Goal: Participate in discussion: Engage in conversation with other users on a specific topic

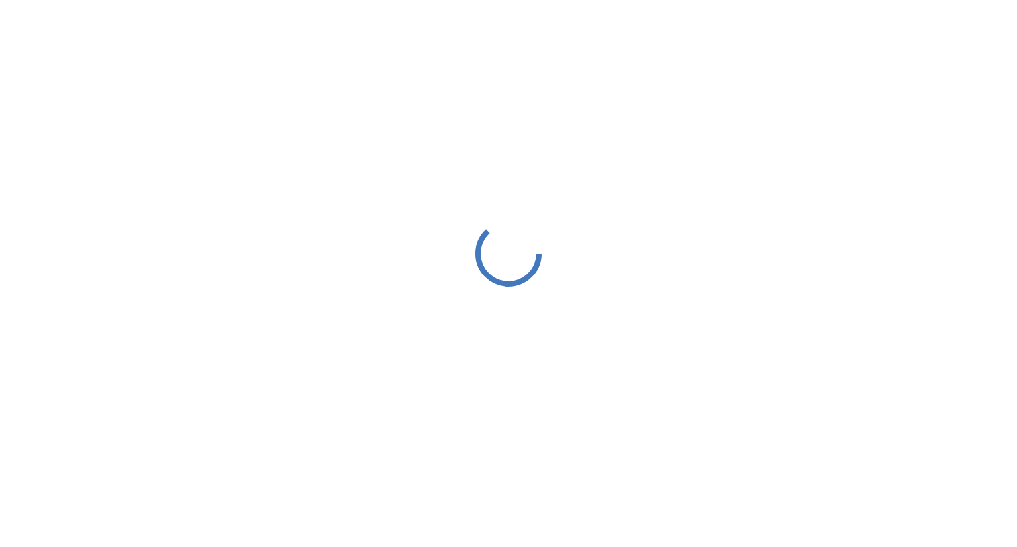
click at [509, 292] on div at bounding box center [508, 253] width 1017 height 507
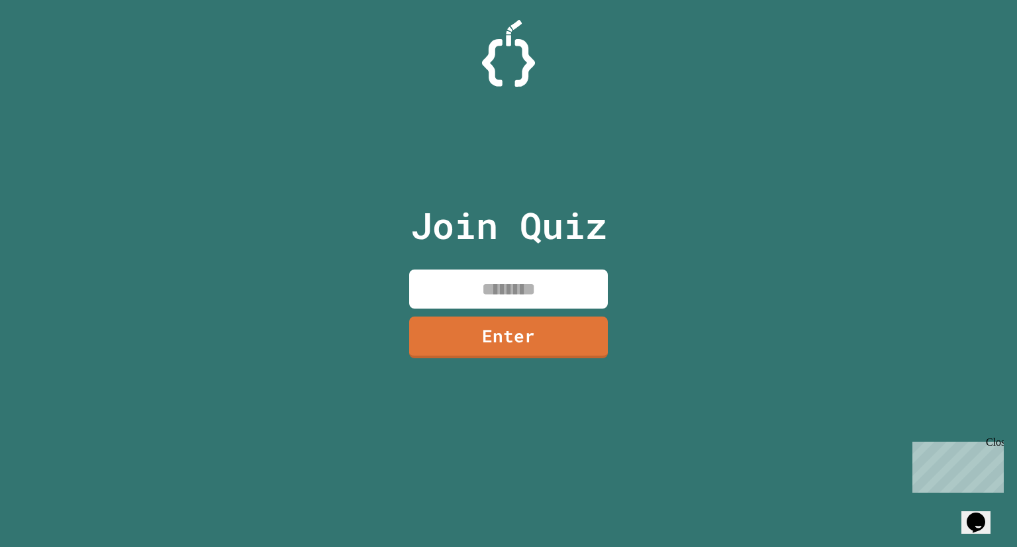
click at [511, 293] on input at bounding box center [508, 289] width 199 height 39
click at [519, 340] on link "Enter" at bounding box center [508, 337] width 197 height 44
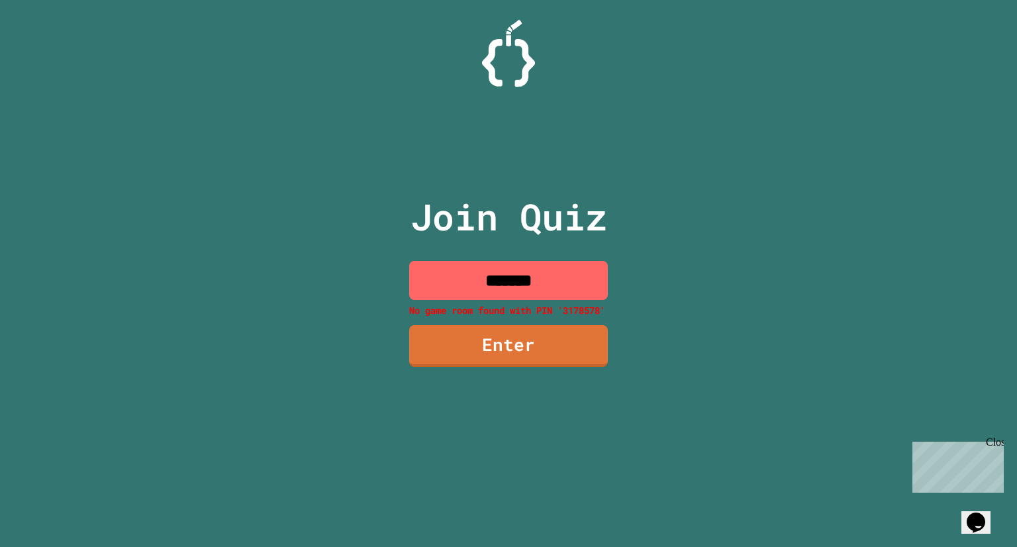
click at [515, 286] on input "*******" at bounding box center [508, 280] width 199 height 39
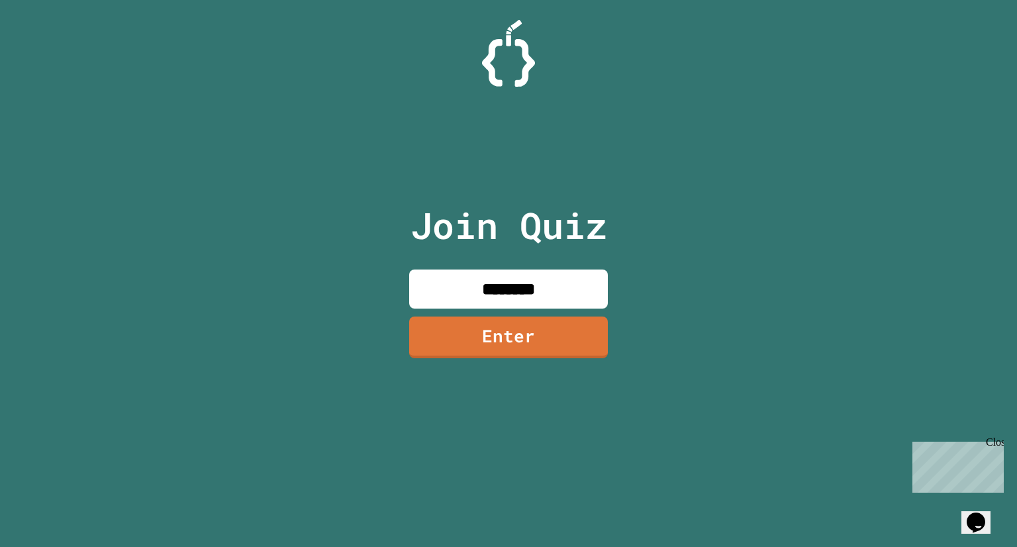
type input "********"
click at [541, 336] on link "Enter" at bounding box center [509, 338] width 200 height 42
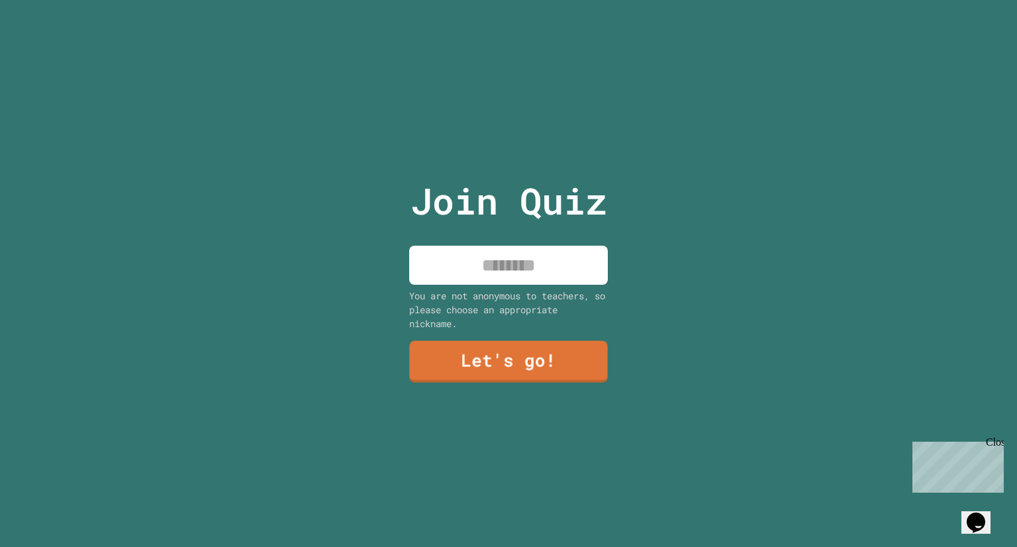
click at [507, 260] on input at bounding box center [508, 265] width 199 height 39
type input "*****"
click at [453, 367] on link "Let's go!" at bounding box center [508, 361] width 199 height 42
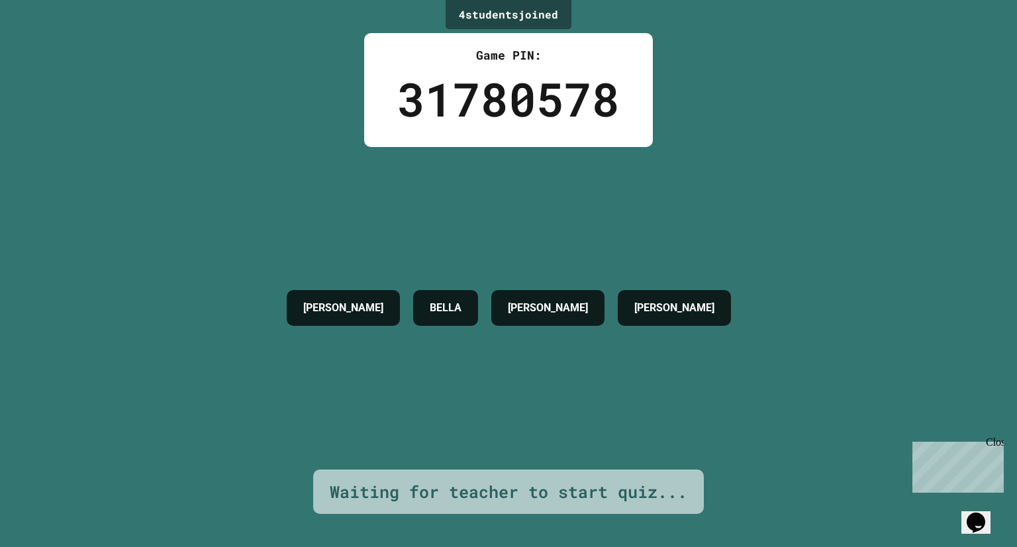
click at [432, 309] on div "BELLA" at bounding box center [445, 308] width 65 height 36
click at [429, 291] on div "BELLA" at bounding box center [445, 308] width 65 height 36
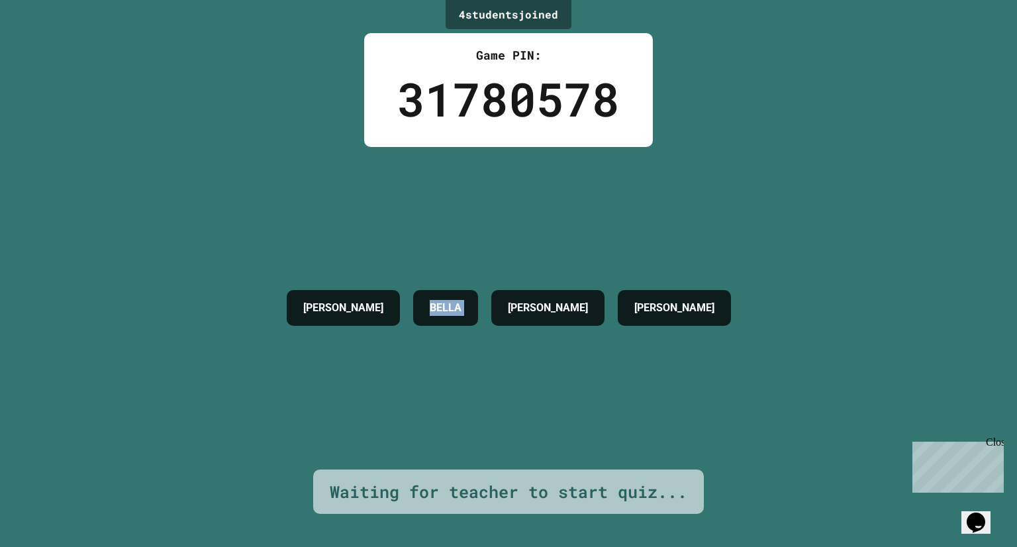
click at [824, 366] on div "4 student s joined Game PIN: 31780578 [PERSON_NAME] [PERSON_NAME] Waiting for t…" at bounding box center [508, 273] width 1017 height 547
click at [199, 370] on div "4 student s joined Game PIN: 31780578 [PERSON_NAME] [PERSON_NAME] Waiting for t…" at bounding box center [508, 273] width 1017 height 547
click at [848, 348] on div "4 student s joined Game PIN: 31780578 [PERSON_NAME] [PERSON_NAME] Waiting for t…" at bounding box center [508, 273] width 1017 height 547
click at [180, 355] on div "4 student s joined Game PIN: 31780578 [PERSON_NAME] [PERSON_NAME] Waiting for t…" at bounding box center [508, 273] width 1017 height 547
click at [880, 342] on div "4 student s joined Game PIN: 31780578 [PERSON_NAME] [PERSON_NAME] Waiting for t…" at bounding box center [508, 273] width 1017 height 547
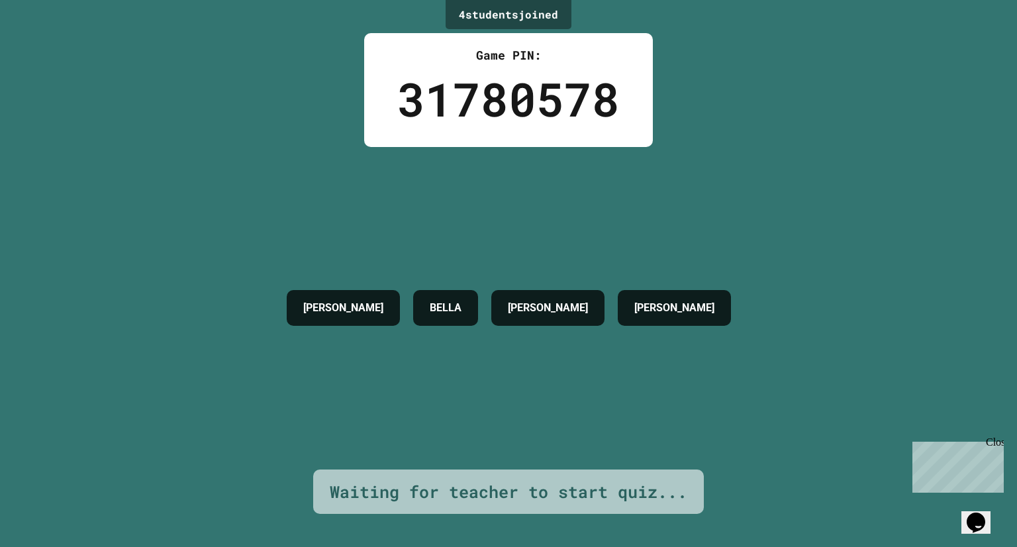
click at [179, 359] on div "4 student s joined Game PIN: 31780578 [PERSON_NAME] [PERSON_NAME] Waiting for t…" at bounding box center [508, 273] width 1017 height 547
click at [925, 321] on div "4 student s joined Game PIN: 31780578 [PERSON_NAME] [PERSON_NAME] Waiting for t…" at bounding box center [508, 273] width 1017 height 547
click at [128, 370] on div "4 student s joined Game PIN: 31780578 [PERSON_NAME] [PERSON_NAME] Waiting for t…" at bounding box center [508, 273] width 1017 height 547
click at [903, 341] on div "4 student s joined Game PIN: 31780578 [PERSON_NAME] [PERSON_NAME] Waiting for t…" at bounding box center [508, 273] width 1017 height 547
click at [117, 360] on div "4 student s joined Game PIN: 31780578 [PERSON_NAME] [PERSON_NAME] Waiting for t…" at bounding box center [508, 273] width 1017 height 547
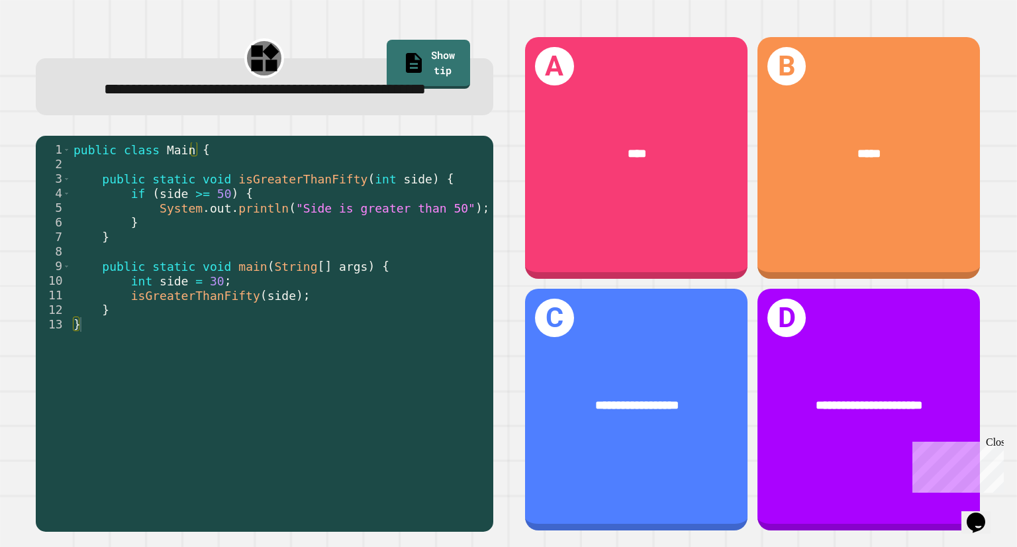
click at [715, 400] on div "**********" at bounding box center [636, 406] width 223 height 67
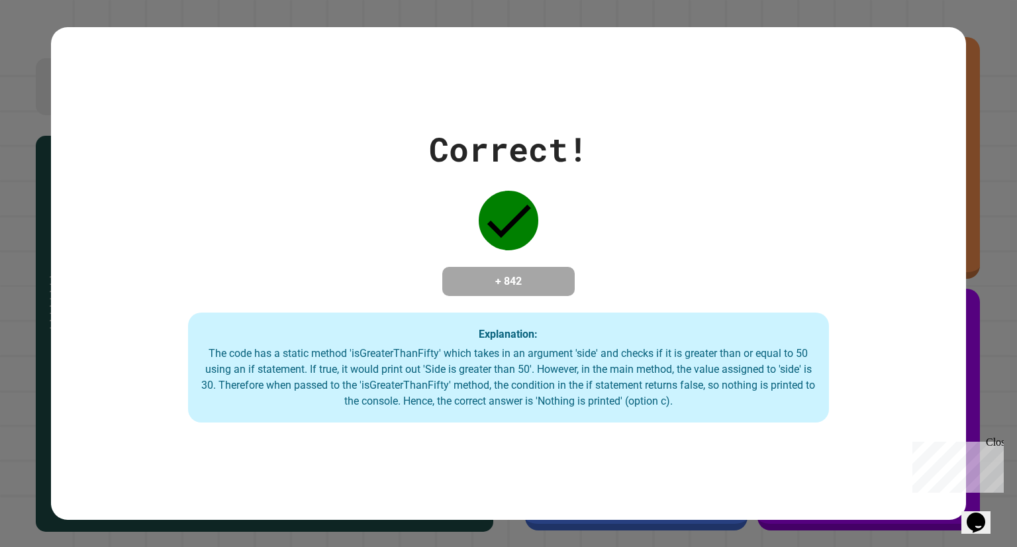
click at [798, 360] on div "The code has a static method 'isGreaterThanFifty' which takes in an argument 's…" at bounding box center [508, 378] width 615 height 64
click at [827, 352] on div "Correct! + 842 Explanation: The code has a static method 'isGreaterThanFifty' w…" at bounding box center [508, 274] width 915 height 298
click at [137, 387] on div "Correct! + 842 Explanation: The code has a static method 'isGreaterThanFifty' w…" at bounding box center [508, 274] width 915 height 298
click at [839, 327] on div "Correct! + 842 Explanation: The code has a static method 'isGreaterThanFifty' w…" at bounding box center [508, 274] width 915 height 298
click at [136, 380] on div "Correct! + 842 Explanation: The code has a static method 'isGreaterThanFifty' w…" at bounding box center [508, 274] width 915 height 298
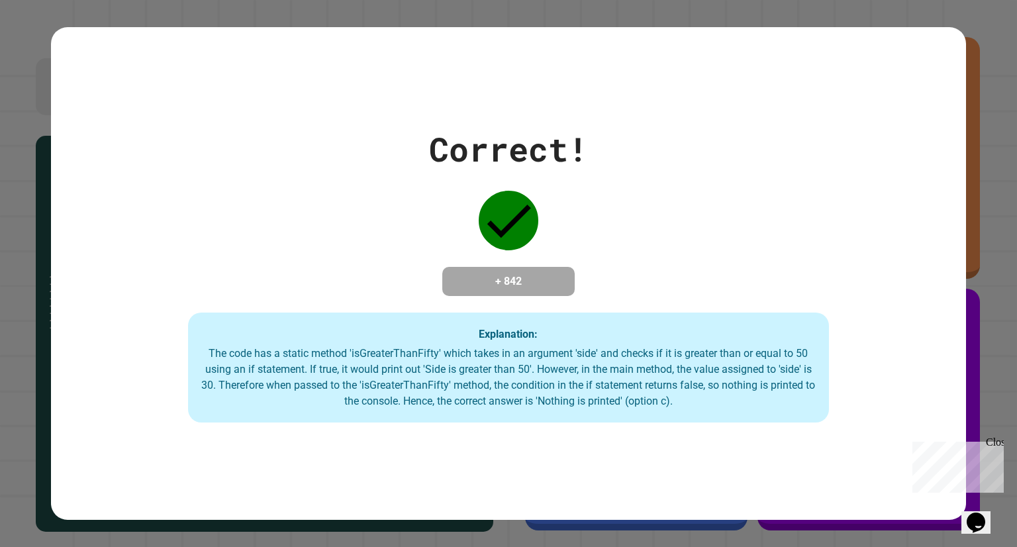
click at [858, 313] on div "Correct! + 842 Explanation: The code has a static method 'isGreaterThanFifty' w…" at bounding box center [508, 274] width 915 height 298
click at [140, 384] on div "Correct! + 842 Explanation: The code has a static method 'isGreaterThanFifty' w…" at bounding box center [508, 274] width 915 height 298
click at [858, 320] on div "Correct! + 842 Explanation: The code has a static method 'isGreaterThanFifty' w…" at bounding box center [508, 274] width 915 height 298
click at [137, 380] on div "Correct! + 842 Explanation: The code has a static method 'isGreaterThanFifty' w…" at bounding box center [508, 274] width 915 height 298
click at [837, 334] on div "Correct! + 842 Explanation: The code has a static method 'isGreaterThanFifty' w…" at bounding box center [508, 274] width 915 height 298
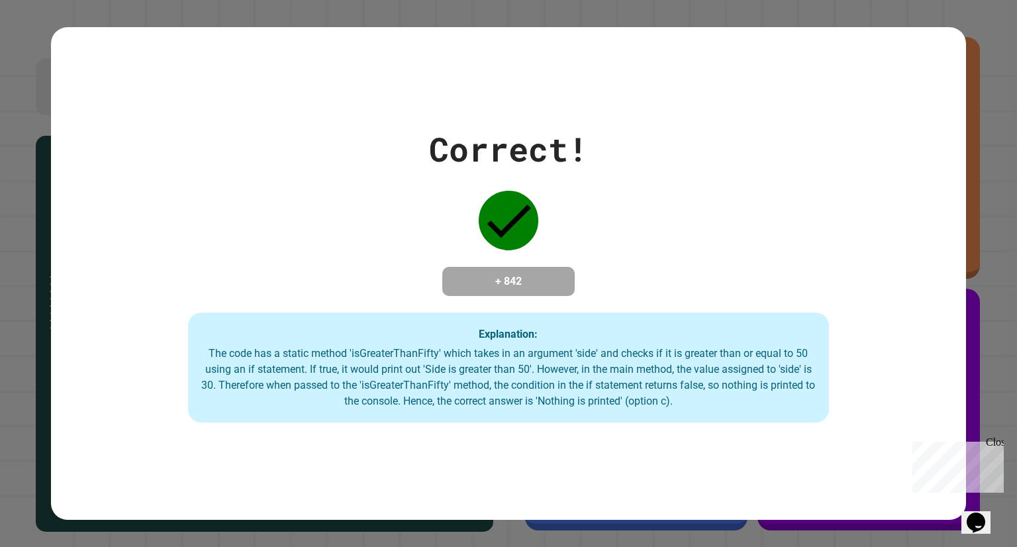
click at [138, 371] on div "Correct! + 842 Explanation: The code has a static method 'isGreaterThanFifty' w…" at bounding box center [508, 274] width 915 height 298
click at [811, 370] on div "Explanation: The code has a static method 'isGreaterThanFifty' which takes in a…" at bounding box center [508, 368] width 641 height 110
click at [136, 352] on div "Correct! + 842 Explanation: The code has a static method 'isGreaterThanFifty' w…" at bounding box center [508, 274] width 915 height 298
click at [805, 388] on div "The code has a static method 'isGreaterThanFifty' which takes in an argument 's…" at bounding box center [508, 378] width 615 height 64
click at [116, 353] on div "Correct! + 842 Explanation: The code has a static method 'isGreaterThanFifty' w…" at bounding box center [508, 274] width 915 height 298
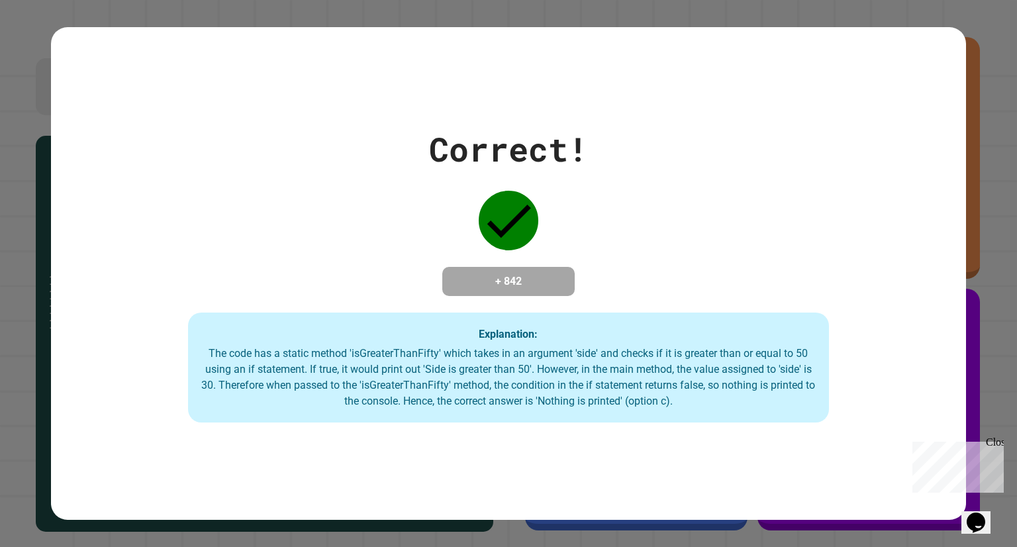
click at [840, 358] on div "Correct! + 842 Explanation: The code has a static method 'isGreaterThanFifty' w…" at bounding box center [508, 274] width 915 height 298
click at [117, 358] on div "Correct! + 842 Explanation: The code has a static method 'isGreaterThanFifty' w…" at bounding box center [508, 274] width 915 height 298
click at [119, 356] on div "Correct! + 842 Explanation: The code has a static method 'isGreaterThanFifty' w…" at bounding box center [508, 274] width 915 height 298
click at [864, 336] on div "Correct! + 842 Explanation: The code has a static method 'isGreaterThanFifty' w…" at bounding box center [508, 274] width 915 height 298
click at [158, 411] on div "Correct! + 842 Explanation: The code has a static method 'isGreaterThanFifty' w…" at bounding box center [508, 274] width 915 height 298
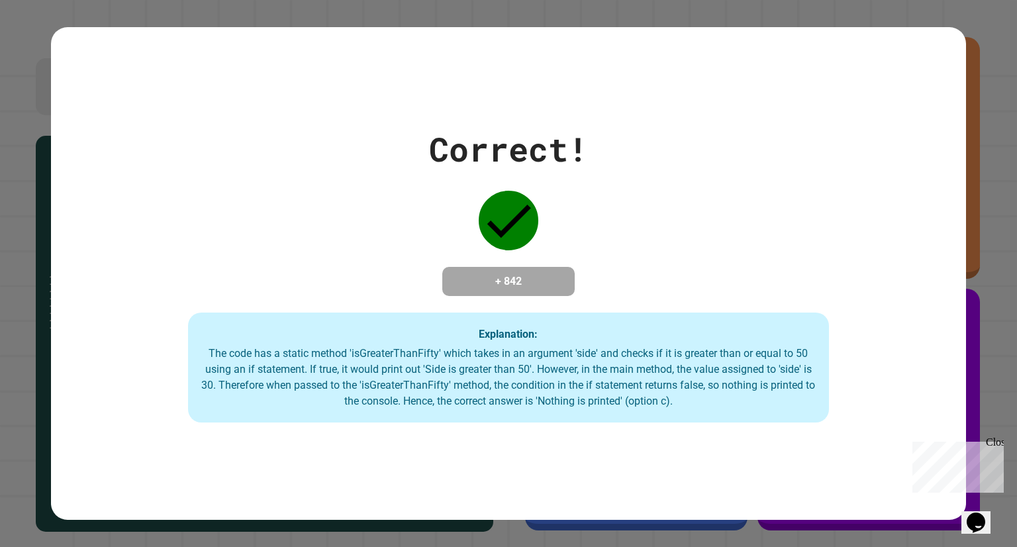
click at [858, 333] on div "Correct! + 842 Explanation: The code has a static method 'isGreaterThanFifty' w…" at bounding box center [508, 274] width 915 height 298
click at [125, 407] on div "Correct! + 842 Explanation: The code has a static method 'isGreaterThanFifty' w…" at bounding box center [508, 274] width 915 height 298
click at [105, 363] on div "Correct! + 842 Explanation: The code has a static method 'isGreaterThanFifty' w…" at bounding box center [508, 274] width 915 height 298
click at [894, 315] on div "Correct! + 842 Explanation: The code has a static method 'isGreaterThanFifty' w…" at bounding box center [508, 274] width 915 height 298
click at [127, 378] on div "Correct! + 842 Explanation: The code has a static method 'isGreaterThanFifty' w…" at bounding box center [508, 274] width 915 height 298
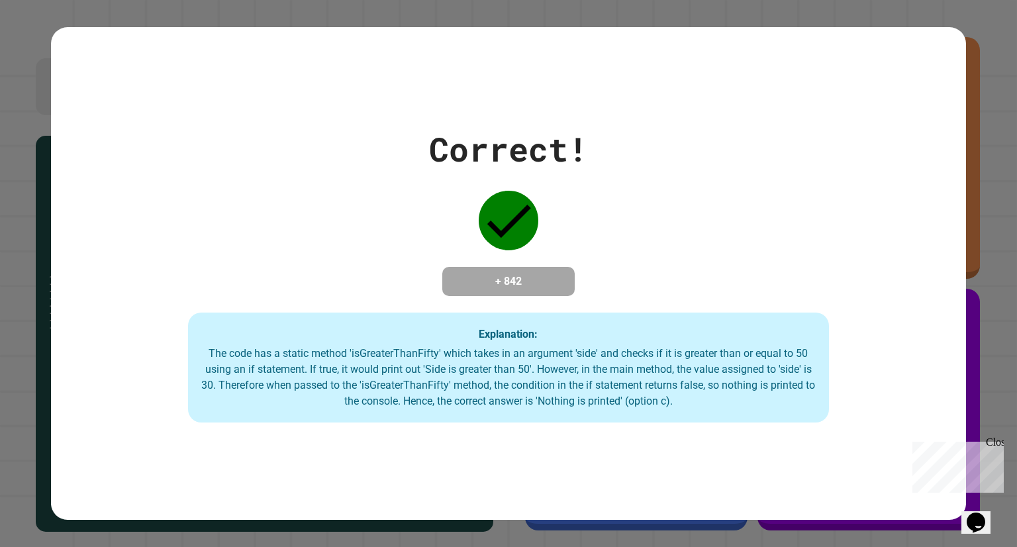
click at [897, 314] on div "Correct! + 842 Explanation: The code has a static method 'isGreaterThanFifty' w…" at bounding box center [508, 274] width 915 height 298
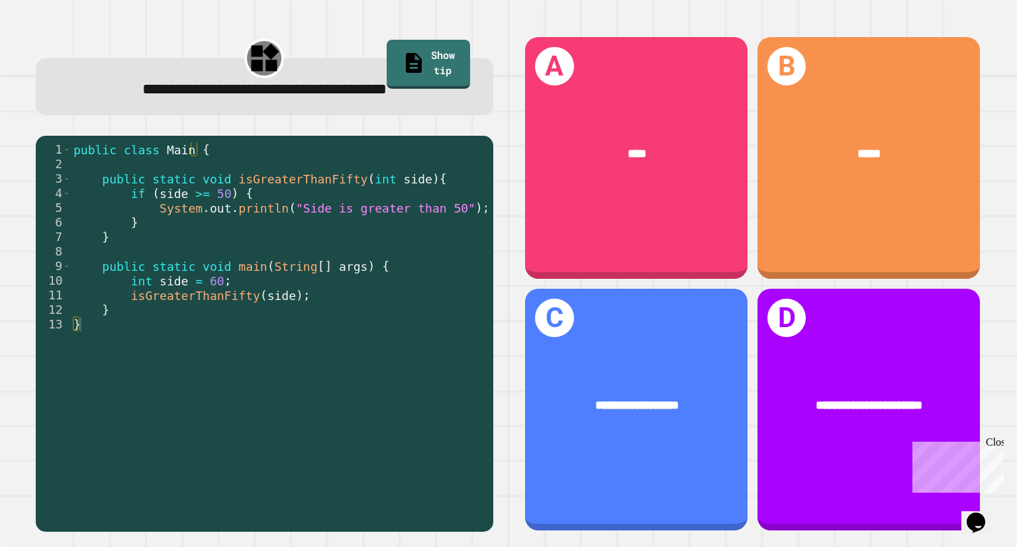
click at [864, 399] on span "**********" at bounding box center [869, 405] width 107 height 12
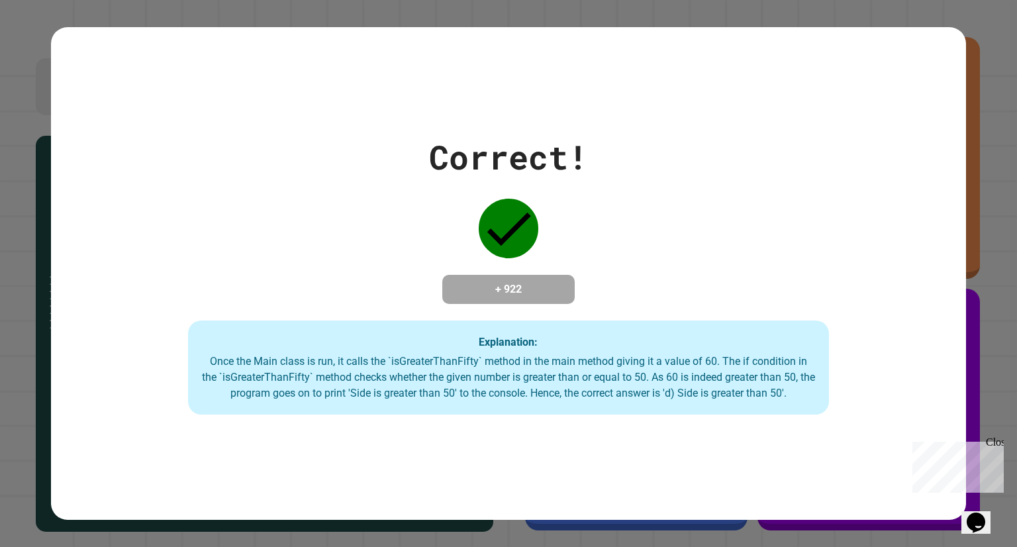
click at [879, 427] on div "Correct! + 922 Explanation: Once the Main class is run, it calls the `isGreater…" at bounding box center [508, 273] width 915 height 492
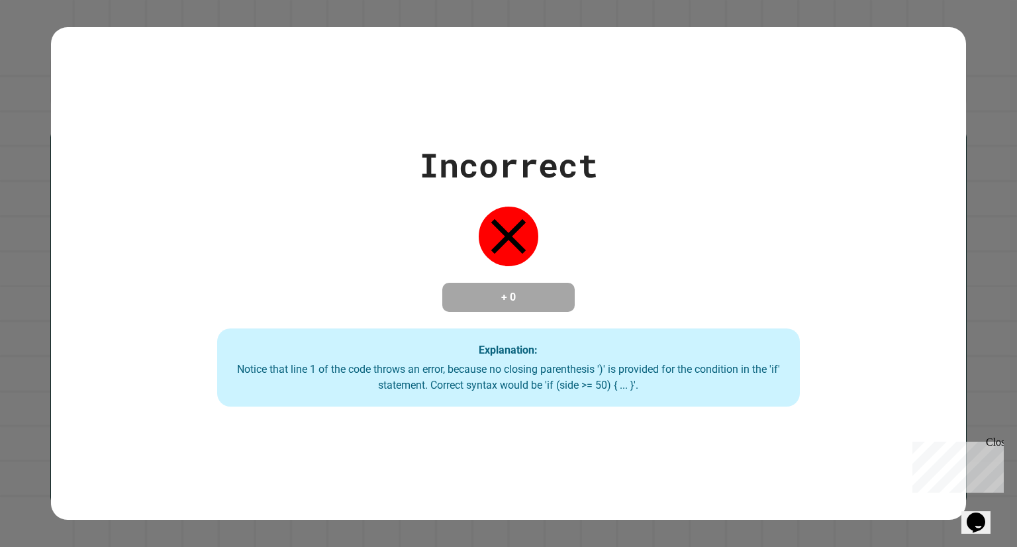
click at [251, 229] on div "Incorrect + 0 Explanation: Notice that line 1 of the code throws an error, beca…" at bounding box center [508, 273] width 833 height 266
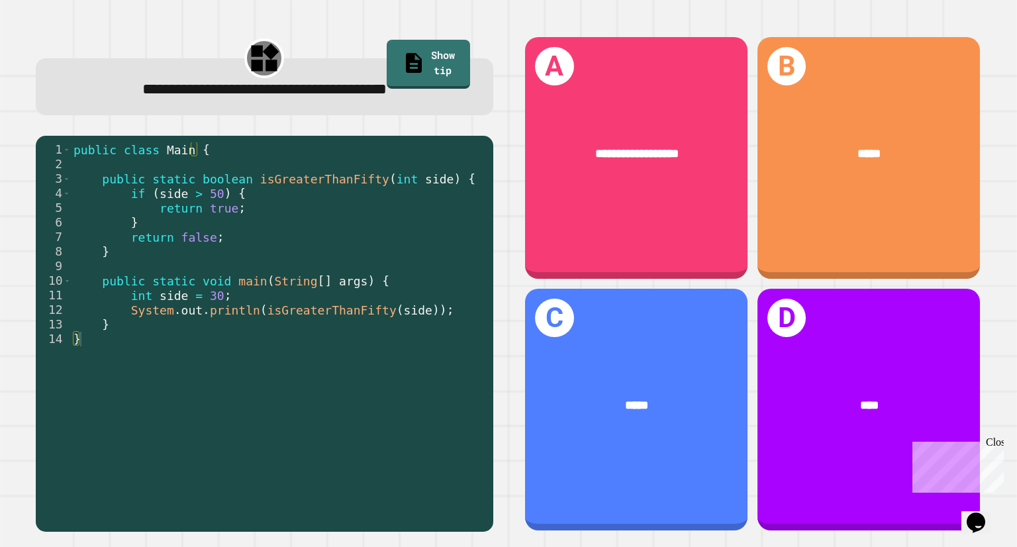
click at [671, 425] on div "C *****" at bounding box center [636, 410] width 223 height 242
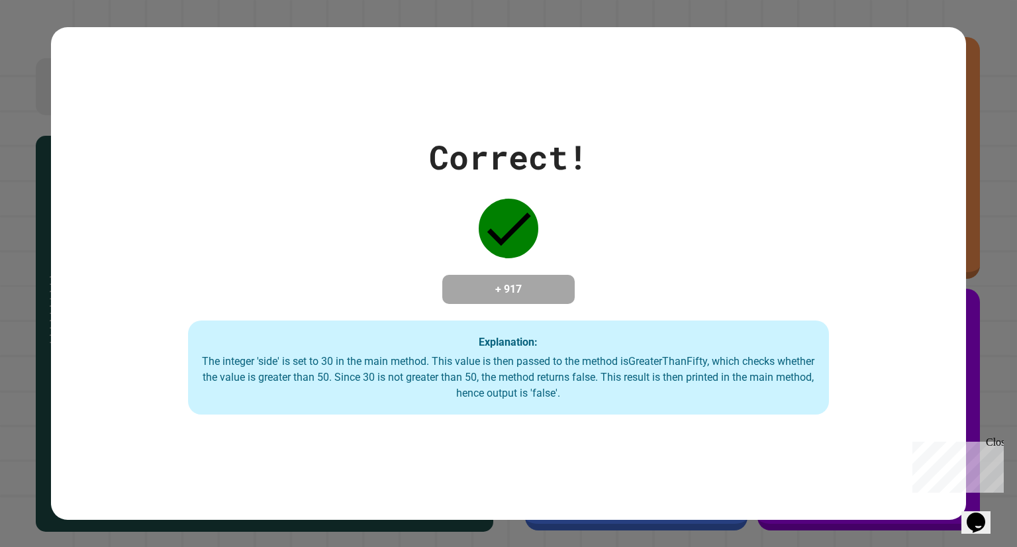
click at [836, 358] on div "Correct! + 917 Explanation: The integer 'side' is set to 30 in the main method.…" at bounding box center [508, 273] width 915 height 282
click at [890, 334] on div "Correct! + 917 Explanation: The integer 'side' is set to 30 in the main method.…" at bounding box center [508, 273] width 915 height 282
click at [152, 347] on div "Correct! + 917 Explanation: The integer 'side' is set to 30 in the main method.…" at bounding box center [508, 273] width 915 height 282
click at [878, 339] on div "Correct! + 917 Explanation: The integer 'side' is set to 30 in the main method.…" at bounding box center [508, 273] width 915 height 282
click at [153, 348] on div "Correct! + 917 Explanation: The integer 'side' is set to 30 in the main method.…" at bounding box center [508, 273] width 915 height 282
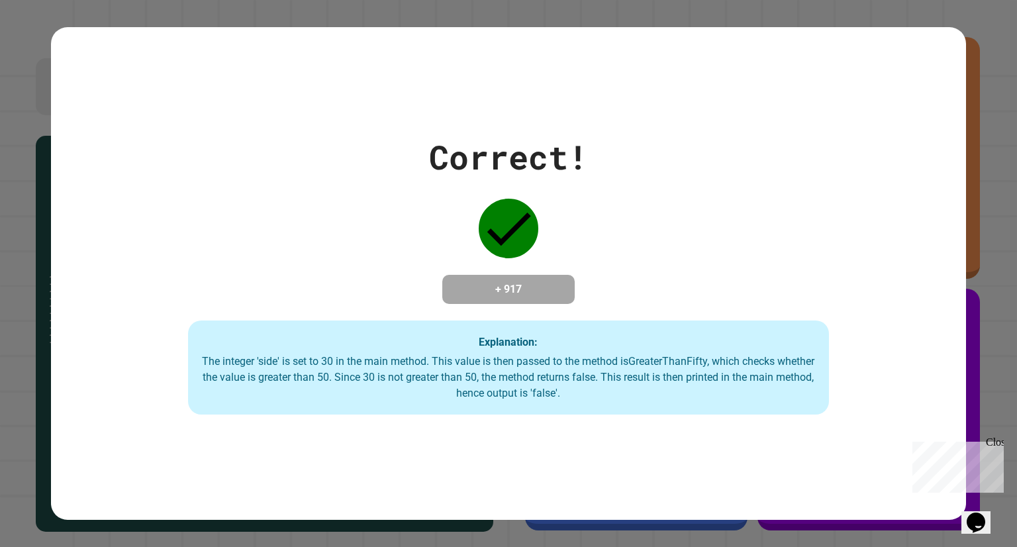
click at [896, 333] on div "Correct! + 917 Explanation: The integer 'side' is set to 30 in the main method.…" at bounding box center [508, 273] width 915 height 282
click at [156, 350] on div "Correct! + 917 Explanation: The integer 'side' is set to 30 in the main method.…" at bounding box center [508, 273] width 915 height 282
click at [890, 336] on div "Correct! + 917 Explanation: The integer 'side' is set to 30 in the main method.…" at bounding box center [508, 273] width 915 height 282
click at [154, 355] on div "Correct! + 917 Explanation: The integer 'side' is set to 30 in the main method.…" at bounding box center [508, 273] width 915 height 282
click at [893, 349] on div "Correct! + 917 Explanation: The integer 'side' is set to 30 in the main method.…" at bounding box center [508, 273] width 915 height 282
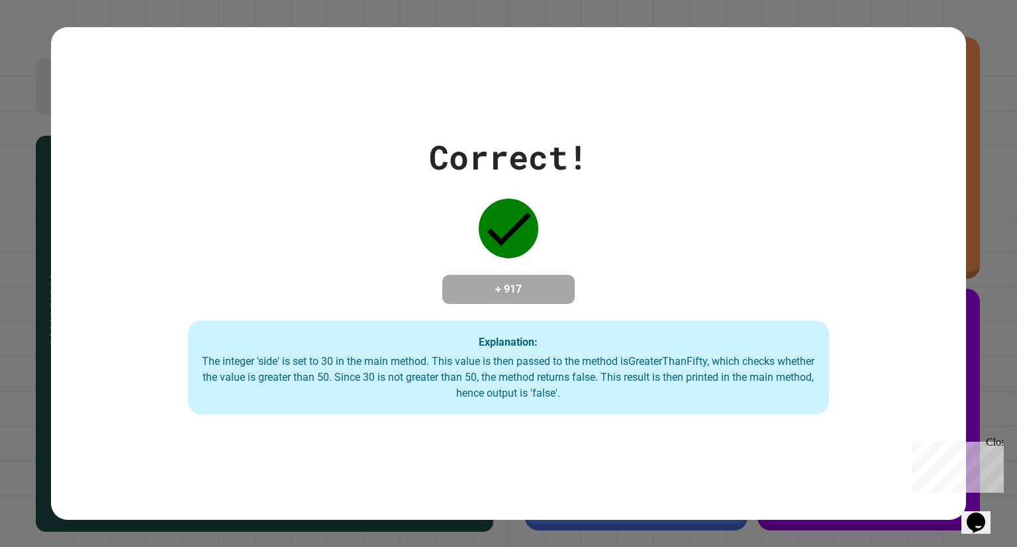
click at [892, 347] on div "Correct! + 917 Explanation: The integer 'side' is set to 30 in the main method.…" at bounding box center [508, 273] width 915 height 282
click at [148, 349] on div "Correct! + 917 Explanation: The integer 'side' is set to 30 in the main method.…" at bounding box center [508, 273] width 915 height 282
click at [858, 357] on div "Correct! + 917 Explanation: The integer 'side' is set to 30 in the main method.…" at bounding box center [508, 273] width 915 height 282
click at [142, 350] on div "Correct! + 917 Explanation: The integer 'side' is set to 30 in the main method.…" at bounding box center [508, 273] width 915 height 282
click at [127, 362] on div "Correct! + 917 Explanation: The integer 'side' is set to 30 in the main method.…" at bounding box center [508, 273] width 915 height 282
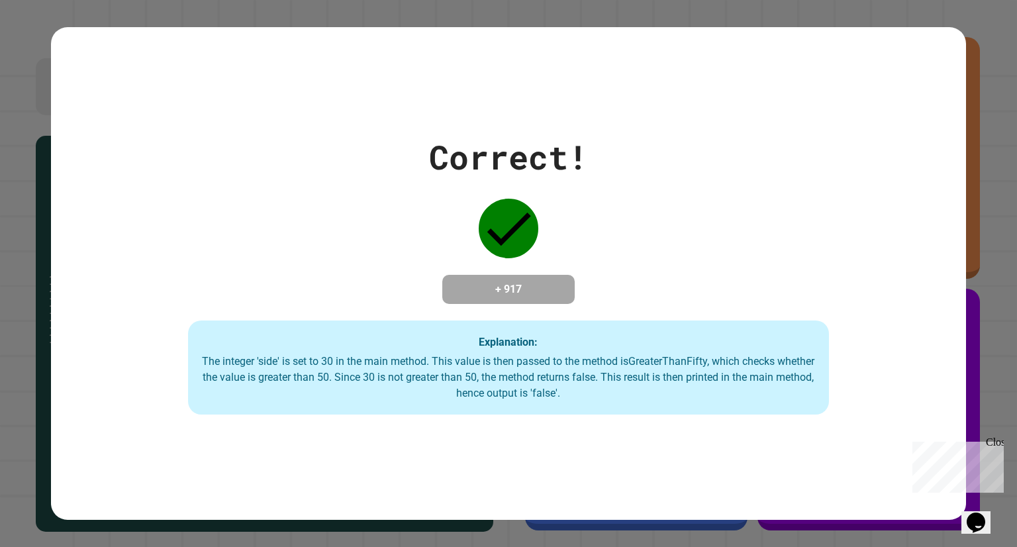
click at [861, 376] on div "Correct! + 917 Explanation: The integer 'side' is set to 30 in the main method.…" at bounding box center [508, 273] width 915 height 282
click at [141, 332] on div "Correct! + 917 Explanation: The integer 'side' is set to 30 in the main method.…" at bounding box center [508, 273] width 915 height 282
click at [842, 407] on div "Correct! + 917 Explanation: The integer 'side' is set to 30 in the main method.…" at bounding box center [508, 273] width 915 height 282
click at [97, 342] on div "Correct! + 917 Explanation: The integer 'side' is set to 30 in the main method.…" at bounding box center [508, 273] width 915 height 282
click at [883, 372] on div "Correct! + 917 Explanation: The integer 'side' is set to 30 in the main method.…" at bounding box center [508, 273] width 915 height 282
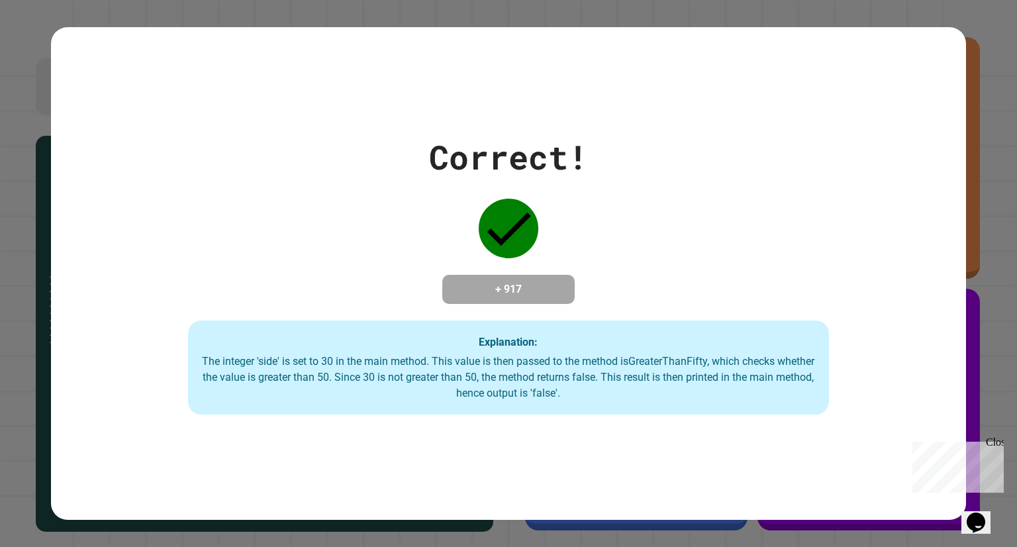
click at [123, 336] on div "Correct! + 917 Explanation: The integer 'side' is set to 30 in the main method.…" at bounding box center [508, 273] width 915 height 282
click at [869, 384] on div "Correct! + 917 Explanation: The integer 'side' is set to 30 in the main method.…" at bounding box center [508, 273] width 915 height 282
click at [854, 411] on div "Correct! + 917 Explanation: The integer 'side' is set to 30 in the main method.…" at bounding box center [508, 273] width 915 height 282
click at [823, 455] on div "Correct! + 917 Explanation: The integer 'side' is set to 30 in the main method.…" at bounding box center [508, 273] width 915 height 492
click at [121, 372] on div "Correct! + 917 Explanation: The integer 'side' is set to 30 in the main method.…" at bounding box center [508, 273] width 915 height 282
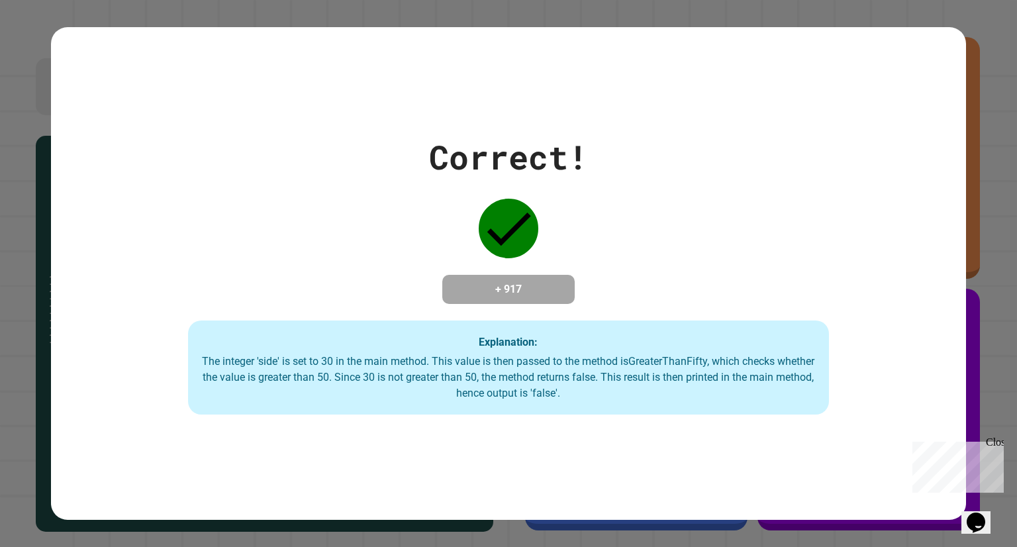
click at [127, 361] on div "Correct! + 917 Explanation: The integer 'side' is set to 30 in the main method.…" at bounding box center [508, 273] width 915 height 282
click at [864, 484] on div "Correct! + 917 Explanation: The integer 'side' is set to 30 in the main method.…" at bounding box center [508, 273] width 915 height 492
click at [850, 476] on div "Correct! + 917 Explanation: The integer 'side' is set to 30 in the main method.…" at bounding box center [508, 273] width 915 height 492
click at [125, 371] on div "Correct! + 917 Explanation: The integer 'side' is set to 30 in the main method.…" at bounding box center [508, 273] width 915 height 282
click at [142, 374] on div "Correct! + 917 Explanation: The integer 'side' is set to 30 in the main method.…" at bounding box center [508, 273] width 915 height 282
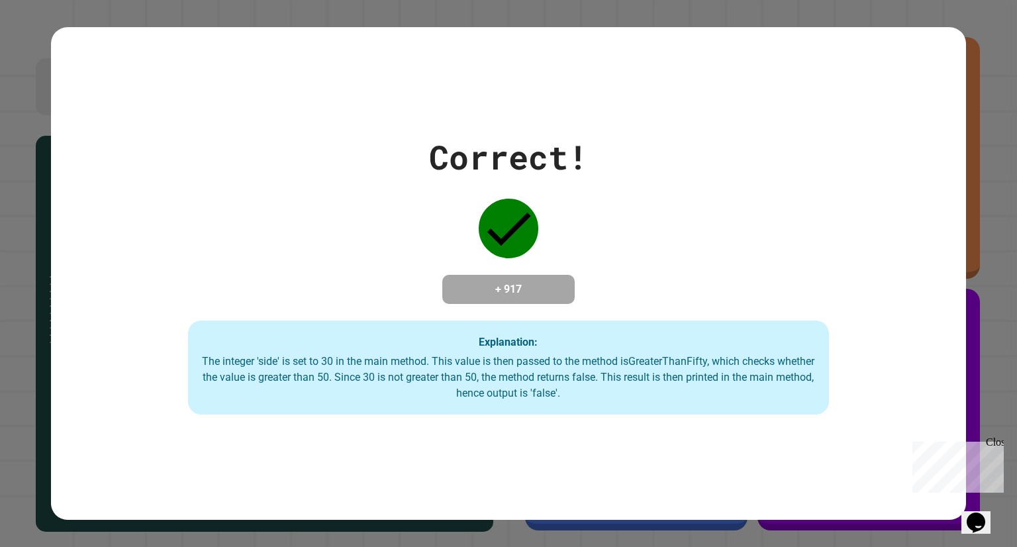
click at [901, 492] on div "Correct! + 917 Explanation: The integer 'side' is set to 30 in the main method.…" at bounding box center [508, 273] width 915 height 492
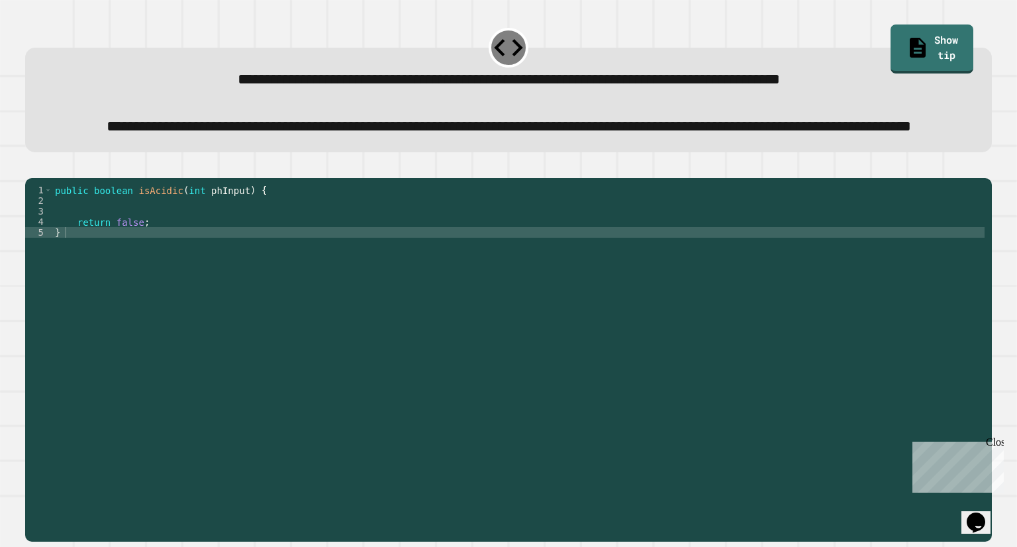
click at [843, 311] on div "public boolean isAcidic ( int phInput ) { return false ; }" at bounding box center [518, 333] width 933 height 297
click at [846, 284] on div "public boolean isAcidic ( int phInput ) { return false ; }" at bounding box center [518, 333] width 933 height 297
click at [815, 266] on div "public boolean isAcidic ( int phInput ) { return false ; }" at bounding box center [518, 333] width 933 height 297
drag, startPoint x: 165, startPoint y: 275, endPoint x: 154, endPoint y: 273, distance: 10.8
click at [154, 273] on div "public boolean isAcidic ( int phInput ) { return false ; }" at bounding box center [518, 333] width 933 height 297
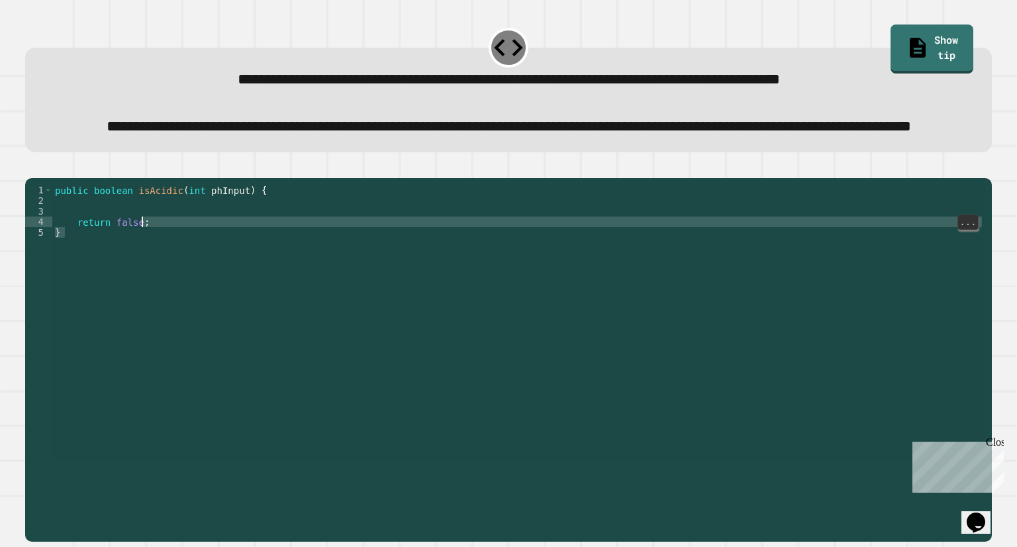
click at [154, 273] on div "public boolean isAcidic ( int phInput ) { return false ; }" at bounding box center [518, 323] width 933 height 276
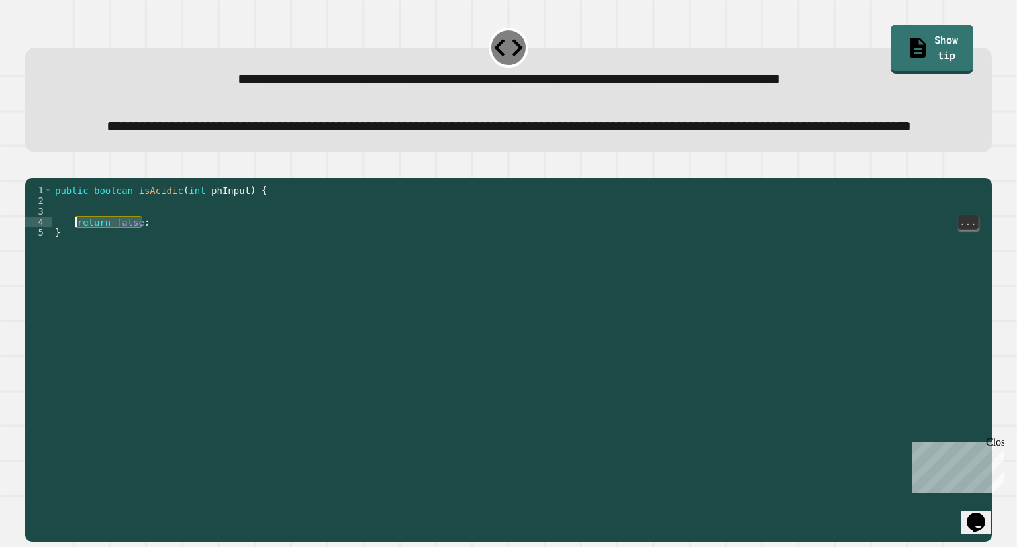
drag, startPoint x: 152, startPoint y: 272, endPoint x: 86, endPoint y: 271, distance: 66.2
click at [86, 271] on div "public boolean isAcidic ( int phInput ) { return false ; }" at bounding box center [518, 333] width 933 height 297
type textarea "**********"
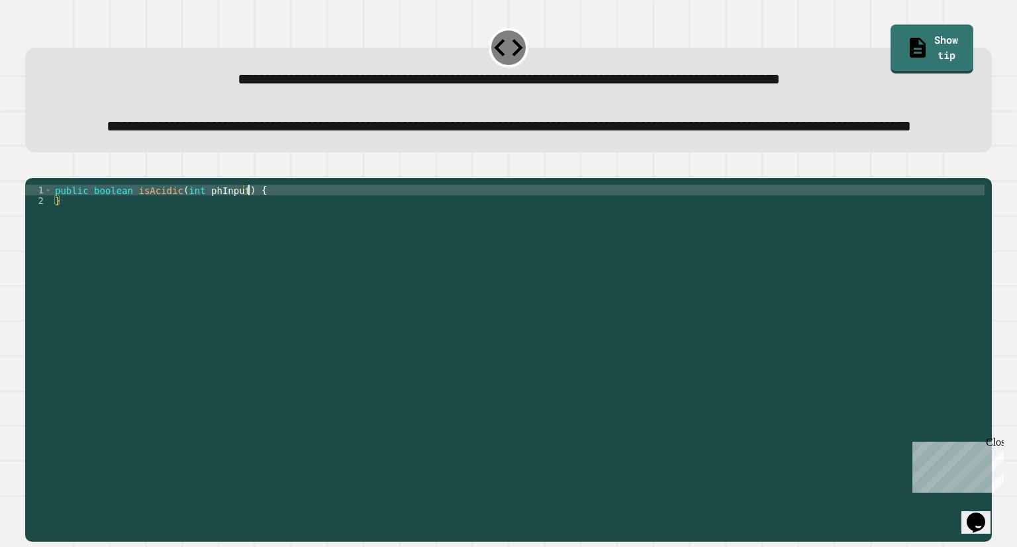
type textarea "**********"
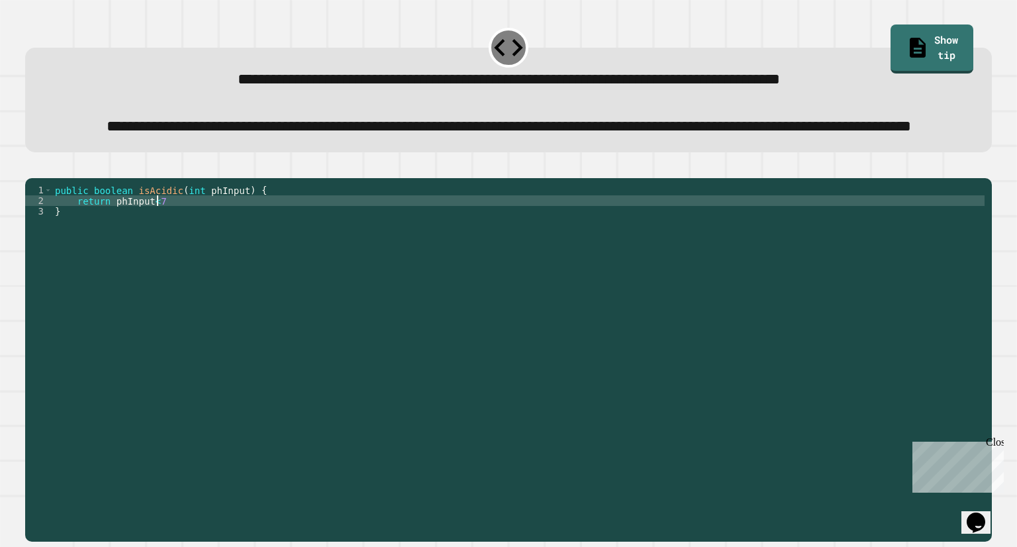
scroll to position [0, 7]
type textarea "**********"
click at [32, 168] on icon "button" at bounding box center [32, 168] width 0 height 0
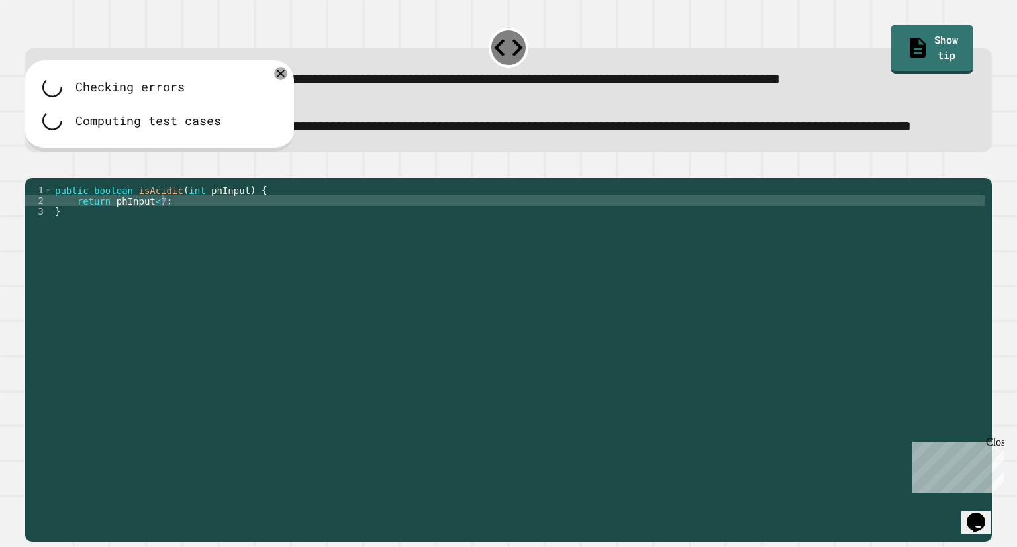
click at [50, 205] on div "**********" at bounding box center [508, 273] width 1017 height 547
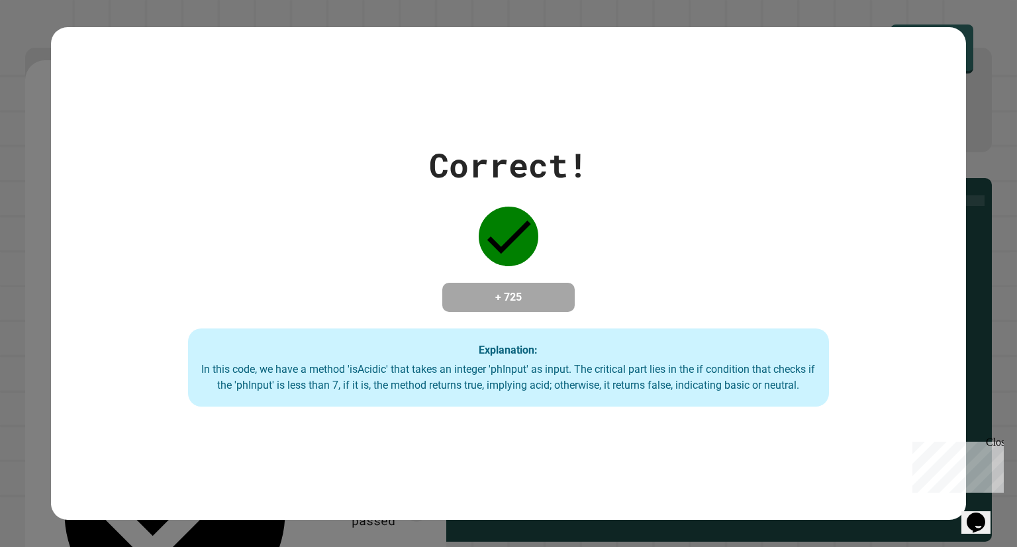
click at [50, 205] on div "Correct! + 725 Explanation: In this code, we have a method 'isAcidic' that take…" at bounding box center [508, 273] width 1017 height 547
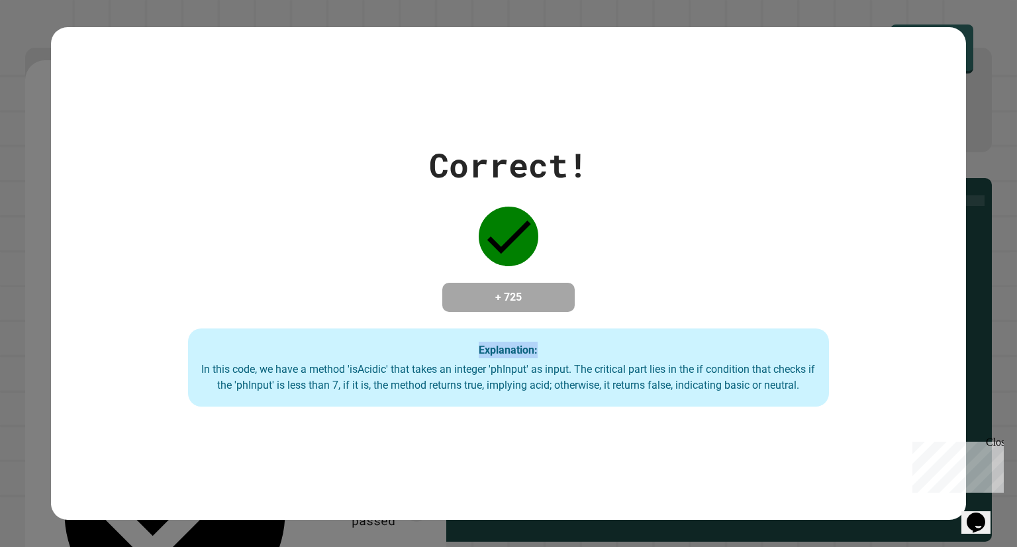
click at [50, 205] on div "Correct! + 725 Explanation: In this code, we have a method 'isAcidic' that take…" at bounding box center [508, 273] width 1017 height 547
click at [0, 278] on div "Correct! + 725 Explanation: In this code, we have a method 'isAcidic' that take…" at bounding box center [508, 273] width 1017 height 547
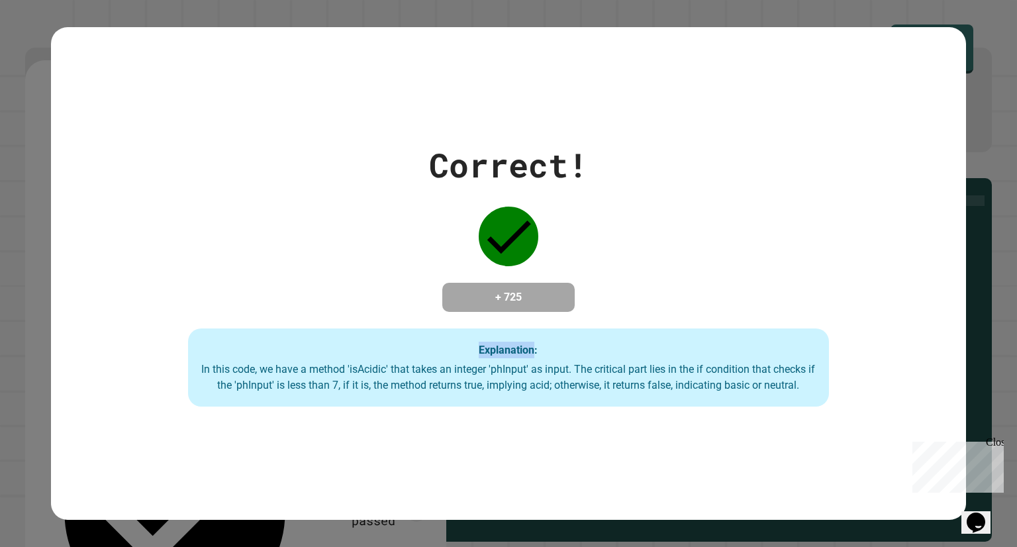
click at [0, 276] on div "Correct! + 725 Explanation: In this code, we have a method 'isAcidic' that take…" at bounding box center [508, 273] width 1017 height 547
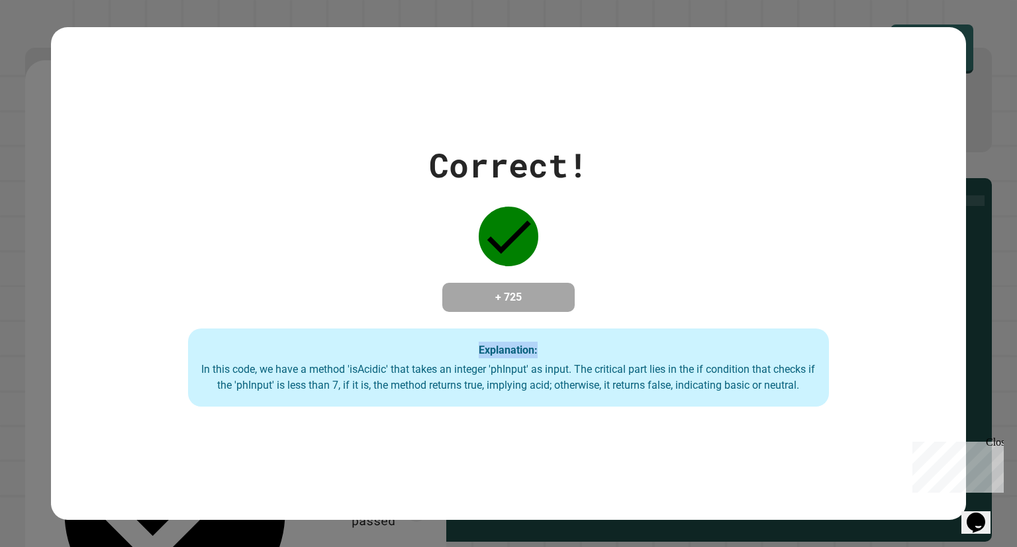
click at [0, 274] on div "Correct! + 725 Explanation: In this code, we have a method 'isAcidic' that take…" at bounding box center [508, 273] width 1017 height 547
click at [3, 244] on div "Correct! + 725 Explanation: In this code, we have a method 'isAcidic' that take…" at bounding box center [508, 273] width 1017 height 547
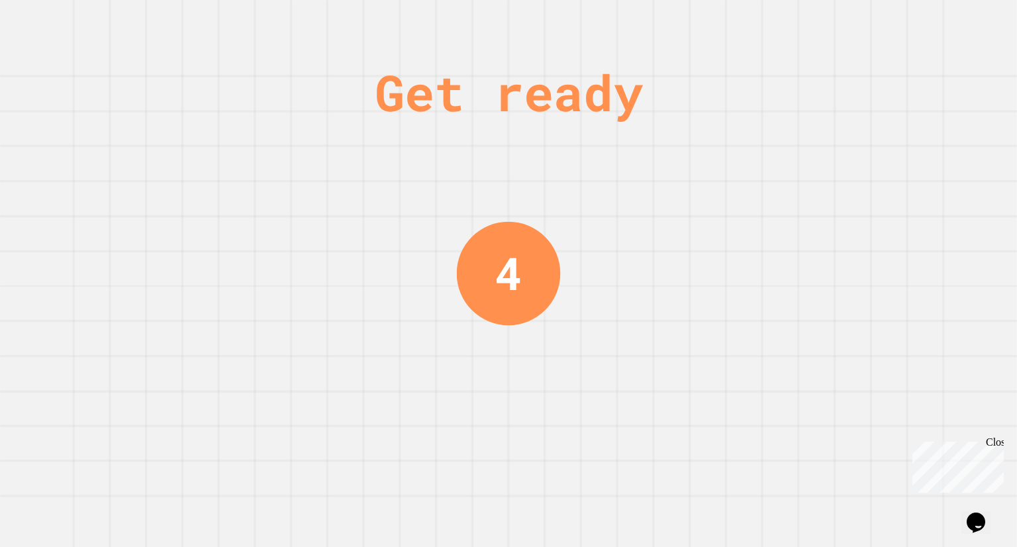
click at [252, 222] on div "Get ready 4" at bounding box center [508, 273] width 1017 height 547
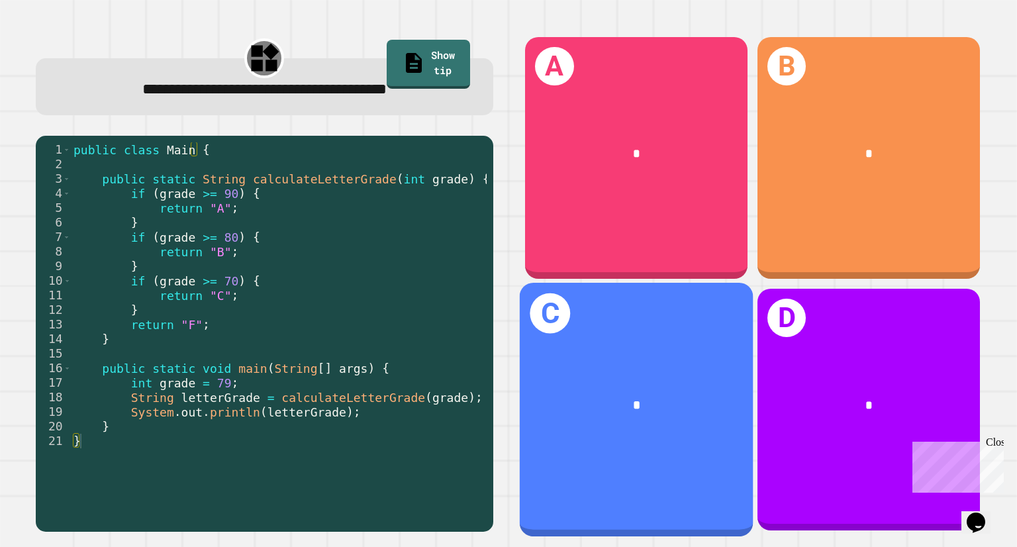
click at [621, 409] on div "*" at bounding box center [636, 406] width 233 height 70
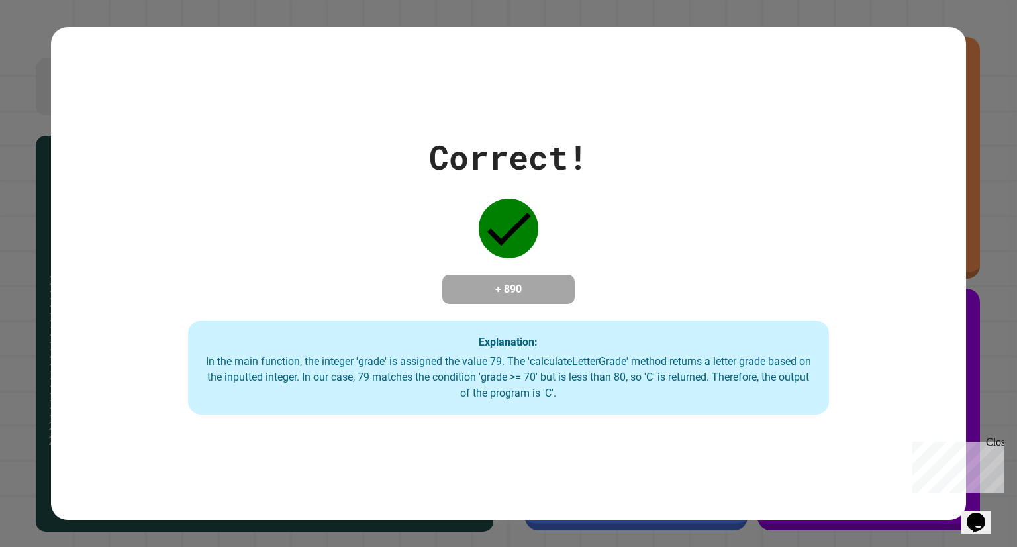
click at [621, 409] on div "Explanation: In the main function, the integer 'grade' is assigned the value 79…" at bounding box center [508, 368] width 641 height 94
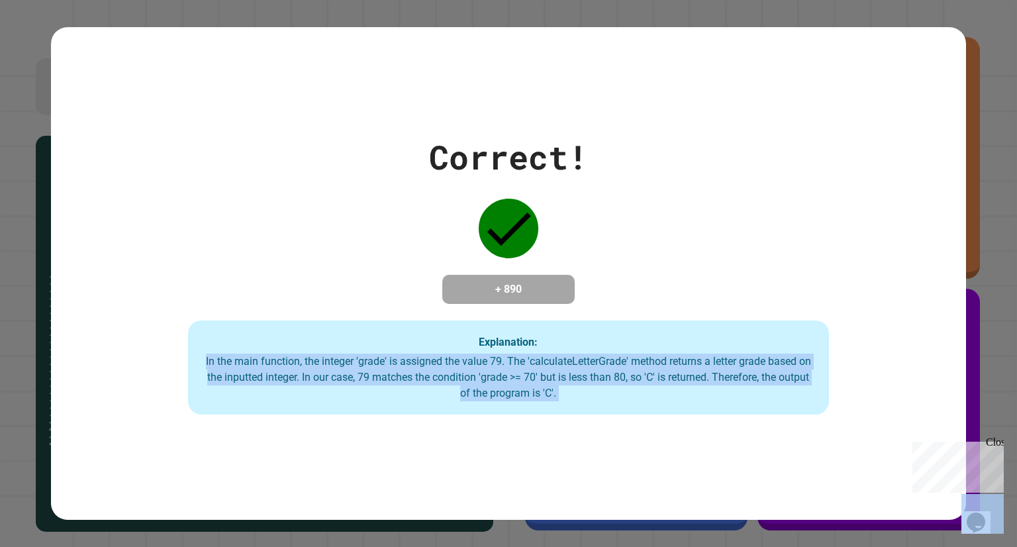
click at [621, 409] on div "Explanation: In the main function, the integer 'grade' is assigned the value 79…" at bounding box center [508, 368] width 641 height 94
click at [615, 393] on div "In the main function, the integer 'grade' is assigned the value 79. The 'calcul…" at bounding box center [508, 378] width 615 height 48
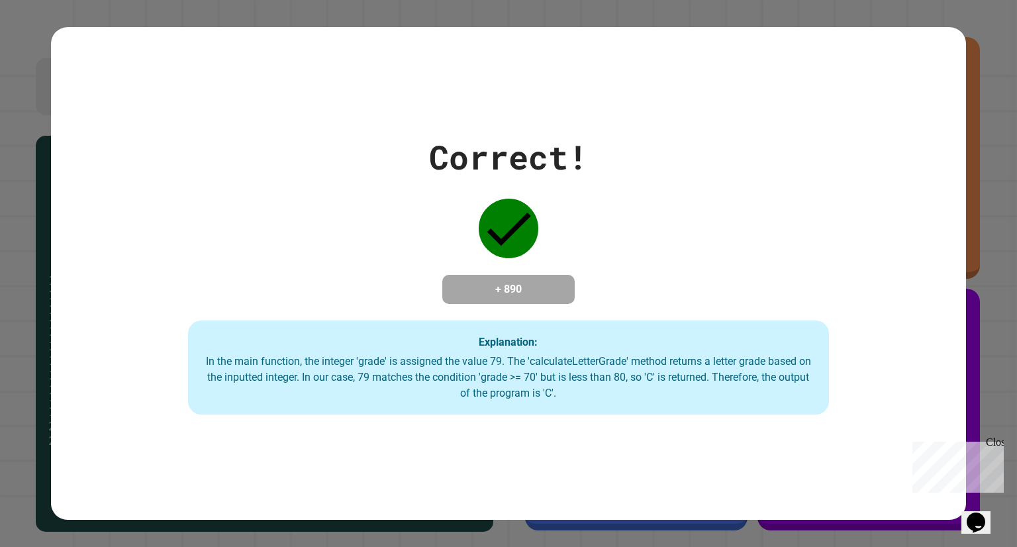
click at [620, 397] on div "In the main function, the integer 'grade' is assigned the value 79. The 'calcul…" at bounding box center [508, 378] width 615 height 48
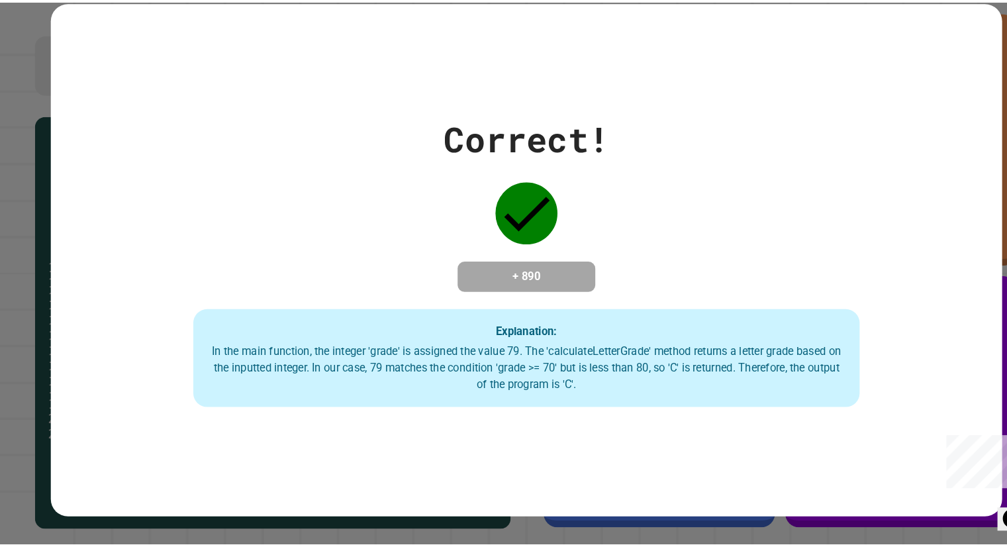
scroll to position [0, 0]
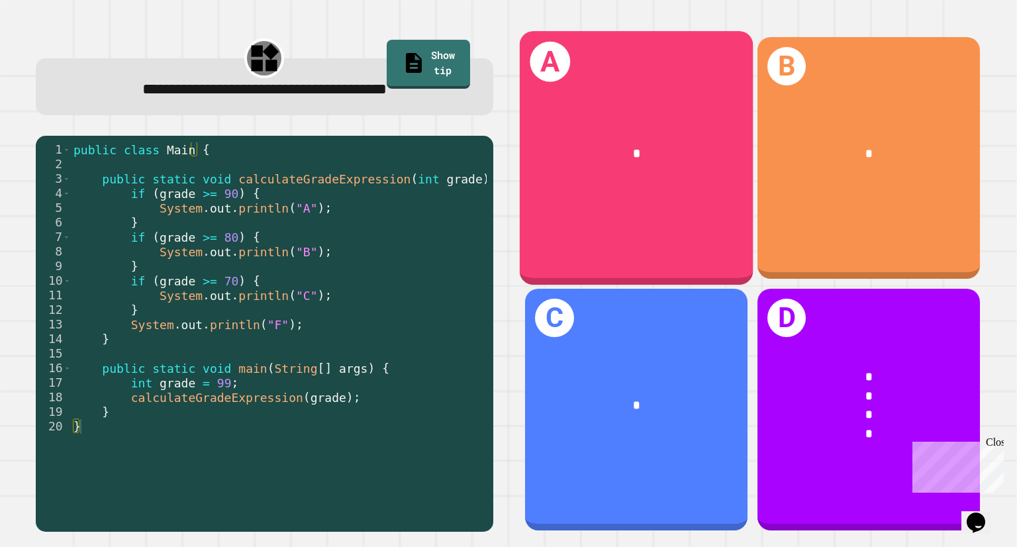
click at [697, 246] on div "A *" at bounding box center [636, 158] width 233 height 254
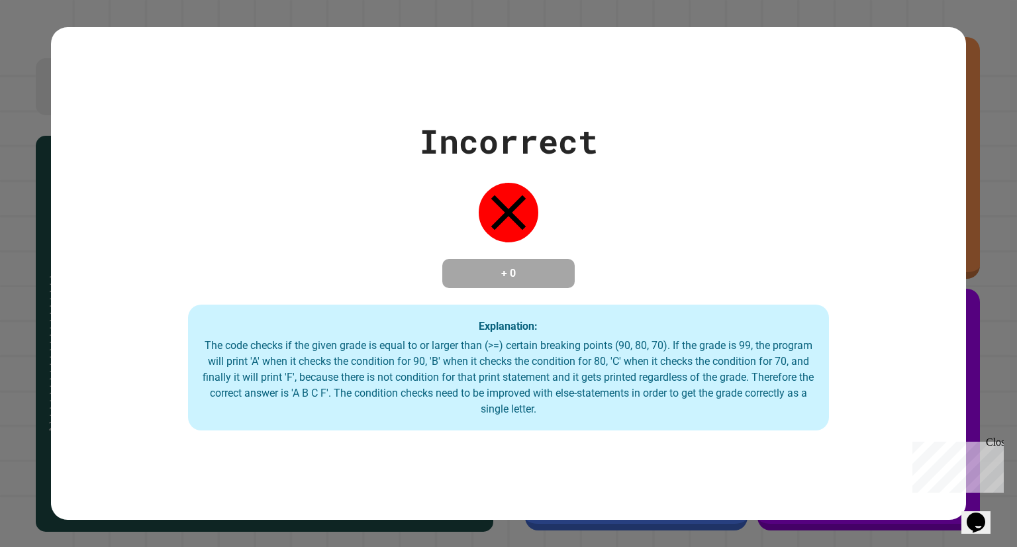
click at [697, 246] on div "Incorrect + 0 Explanation: The code checks if the given grade is equal to or la…" at bounding box center [508, 274] width 915 height 314
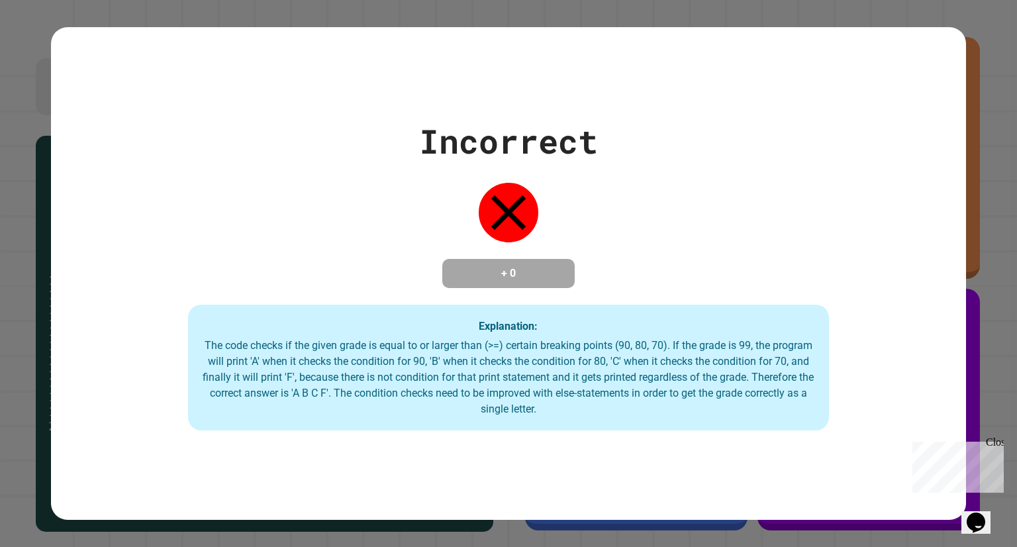
click at [697, 246] on div "Incorrect + 0 Explanation: The code checks if the given grade is equal to or la…" at bounding box center [508, 274] width 915 height 314
click at [694, 232] on div "Incorrect + 0 Explanation: The code checks if the given grade is equal to or la…" at bounding box center [508, 274] width 915 height 314
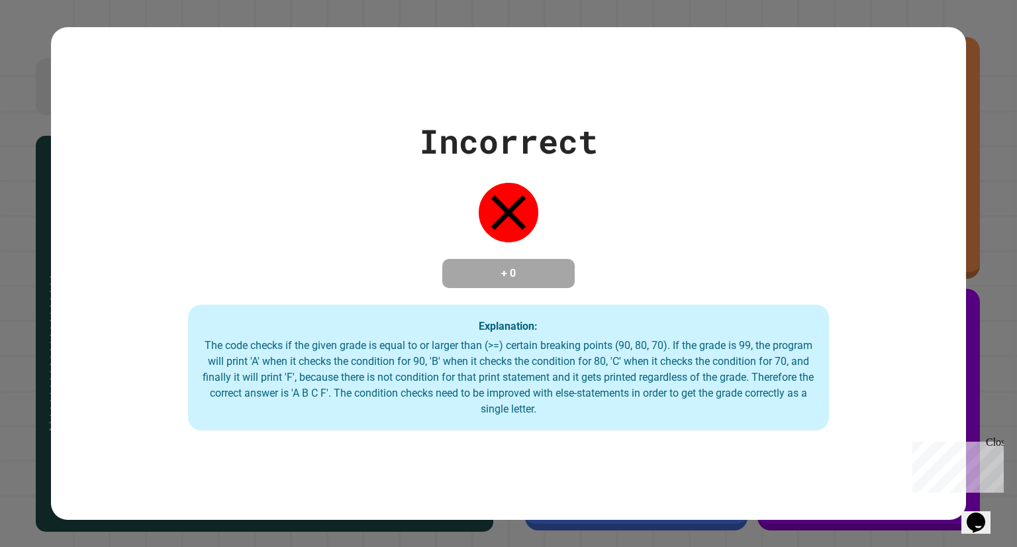
click at [694, 232] on div "Incorrect + 0 Explanation: The code checks if the given grade is equal to or la…" at bounding box center [508, 274] width 915 height 314
click at [694, 230] on div "Incorrect + 0 Explanation: The code checks if the given grade is equal to or la…" at bounding box center [508, 274] width 915 height 314
click at [693, 225] on div "Incorrect + 0 Explanation: The code checks if the given grade is equal to or la…" at bounding box center [508, 274] width 915 height 314
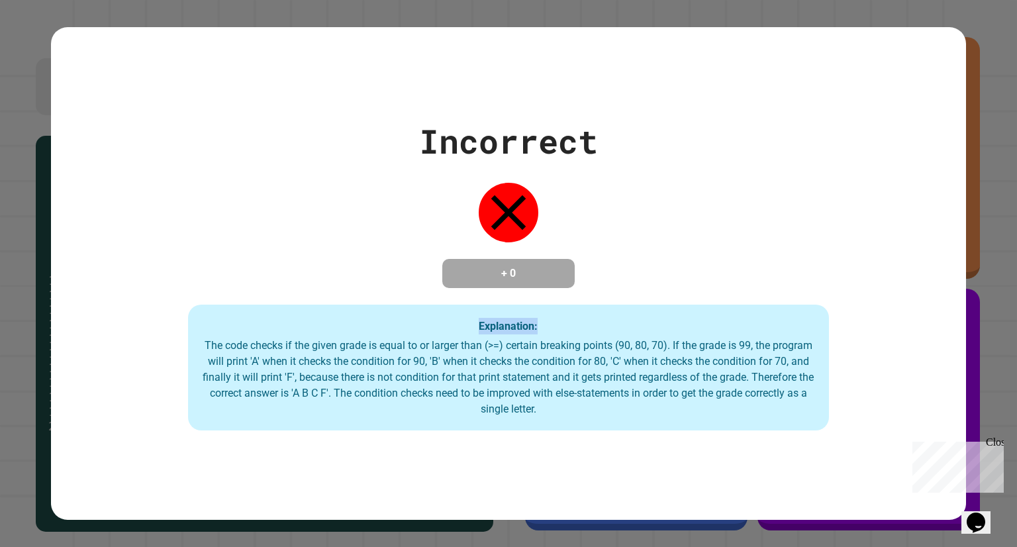
click at [693, 225] on div "Incorrect + 0 Explanation: The code checks if the given grade is equal to or la…" at bounding box center [508, 274] width 915 height 314
click at [691, 223] on div "Incorrect + 0 Explanation: The code checks if the given grade is equal to or la…" at bounding box center [508, 274] width 915 height 314
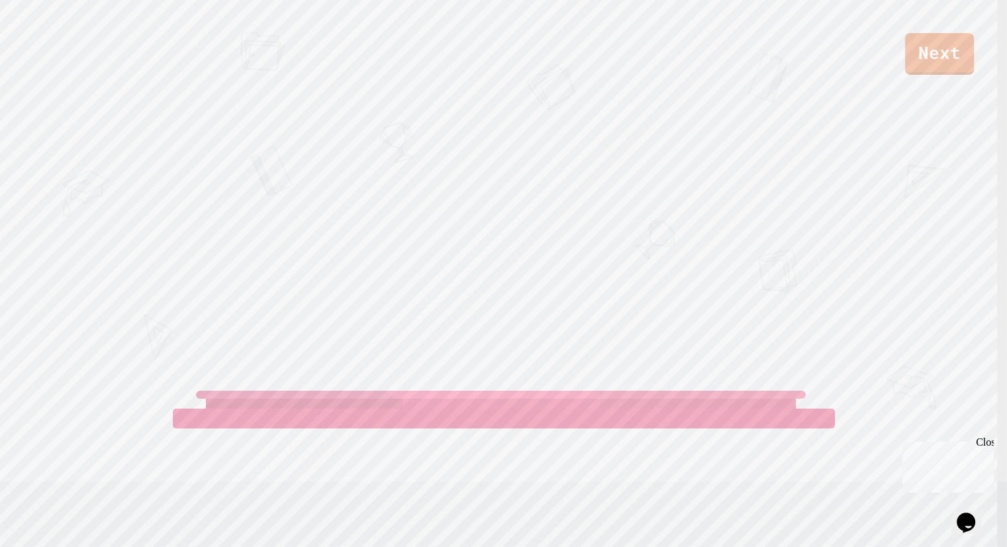
click at [686, 205] on div "Next [PERSON_NAME] View leaderboard" at bounding box center [503, 273] width 1007 height 547
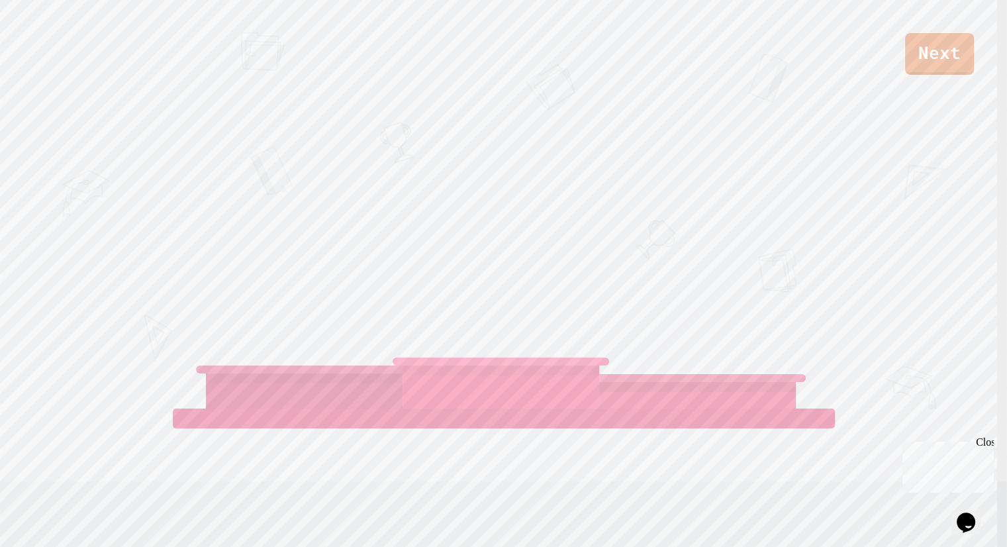
click at [686, 205] on div "Next [PERSON_NAME] View leaderboard" at bounding box center [503, 273] width 1007 height 547
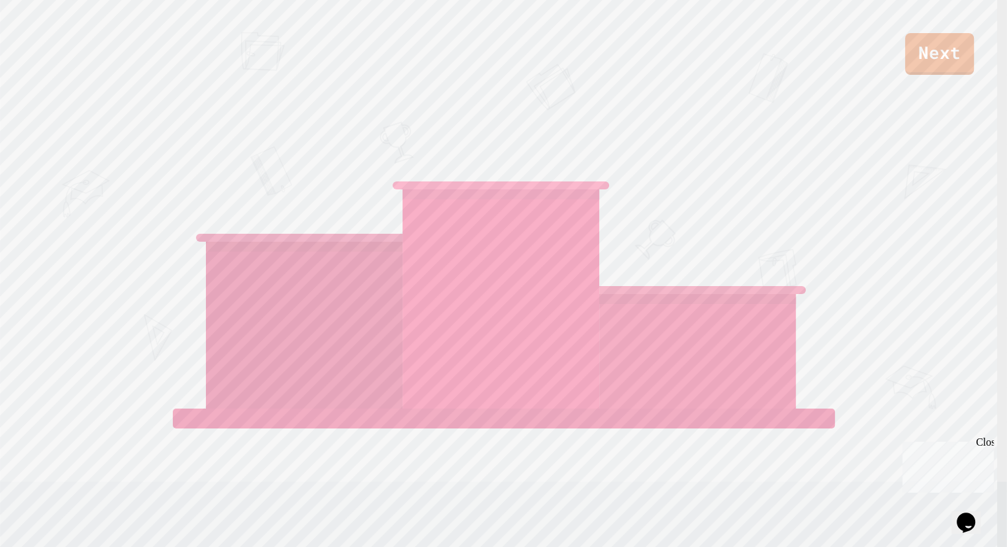
click at [686, 205] on div "[PERSON_NAME]" at bounding box center [697, 242] width 197 height 331
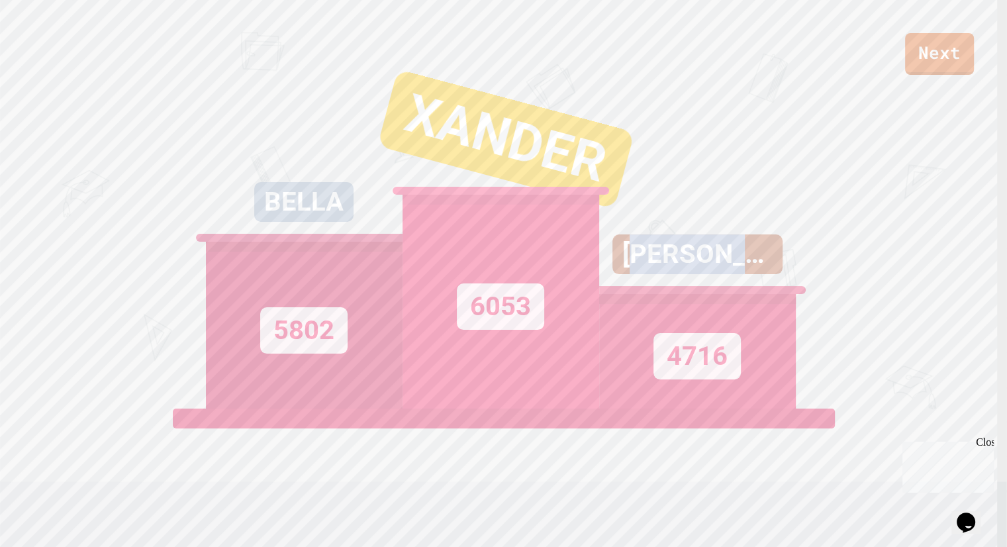
drag, startPoint x: 644, startPoint y: 274, endPoint x: 672, endPoint y: 300, distance: 38.4
click at [672, 294] on div "[PERSON_NAME]" at bounding box center [697, 264] width 197 height 60
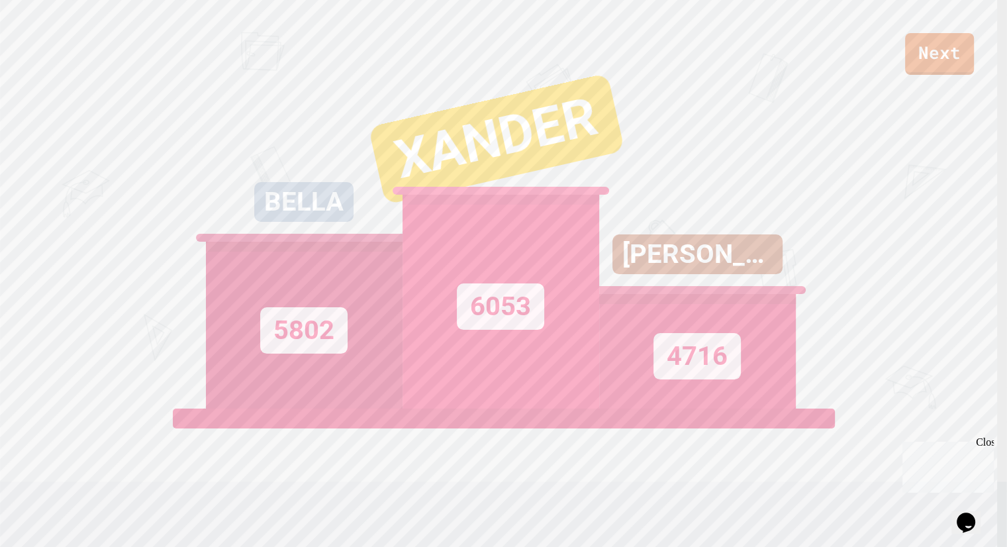
click at [672, 294] on div "[PERSON_NAME]" at bounding box center [697, 264] width 197 height 60
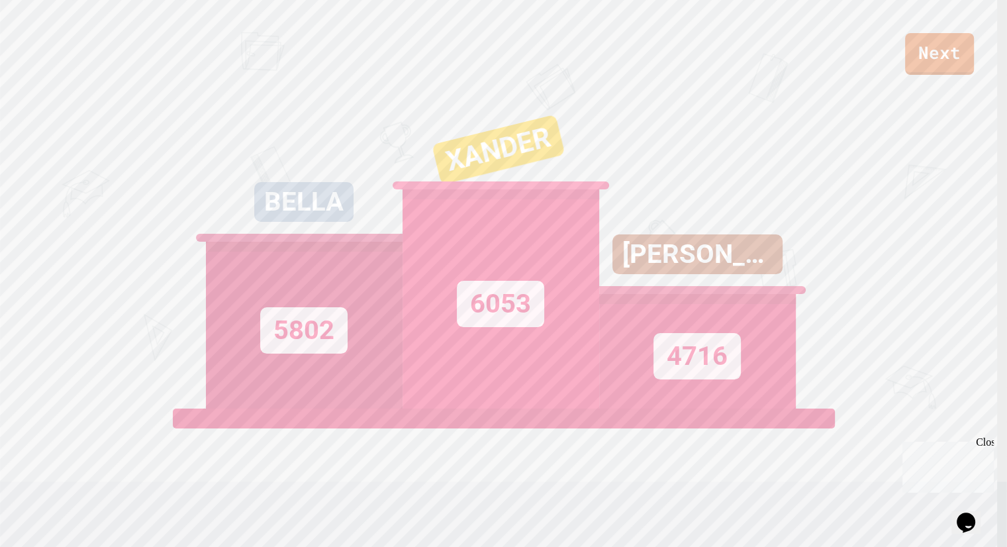
click at [648, 292] on div "[PERSON_NAME]" at bounding box center [697, 264] width 197 height 60
click at [533, 295] on div "6053" at bounding box center [501, 298] width 197 height 219
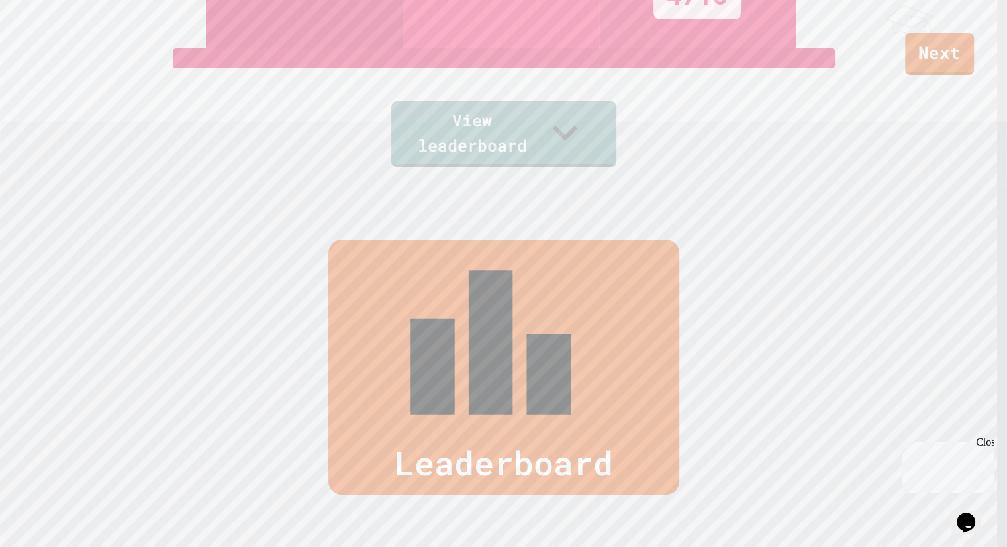
scroll to position [552, 0]
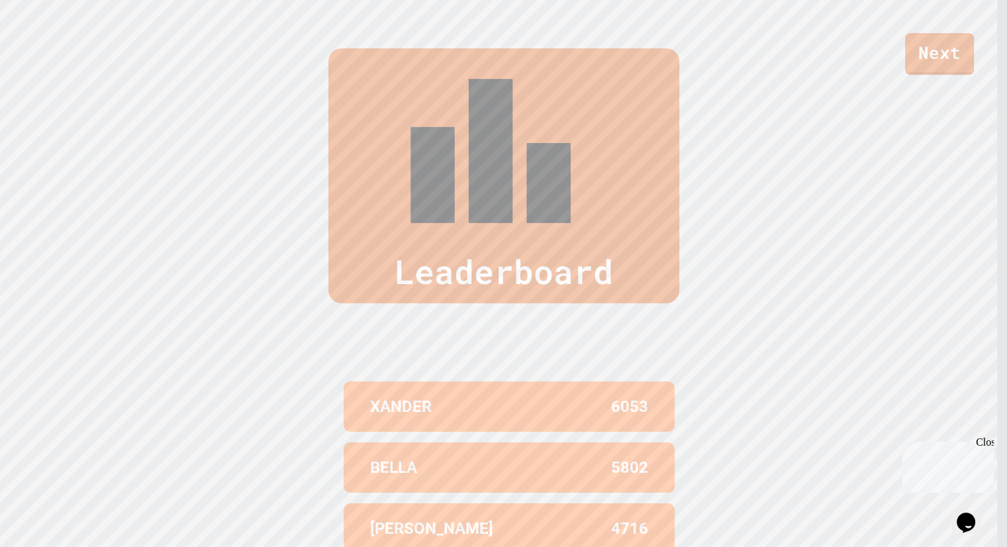
drag, startPoint x: 564, startPoint y: 412, endPoint x: 707, endPoint y: 381, distance: 146.4
click at [707, 381] on div "Leaderboard XANDER 6053 BELLA 5802 [PERSON_NAME] 4716 [PERSON_NAME] 4296 [PERSO…" at bounding box center [503, 364] width 1007 height 738
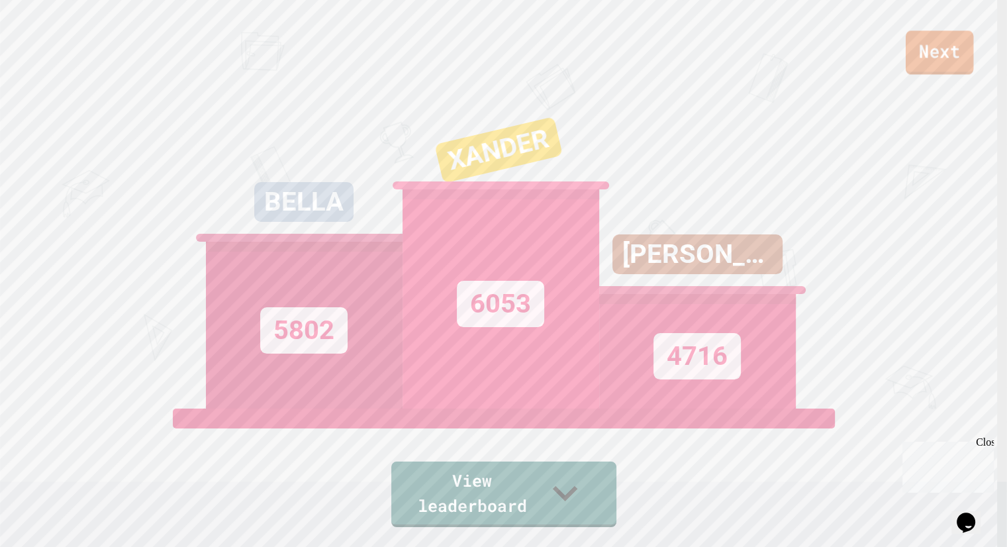
click at [964, 47] on link "Next" at bounding box center [940, 52] width 68 height 44
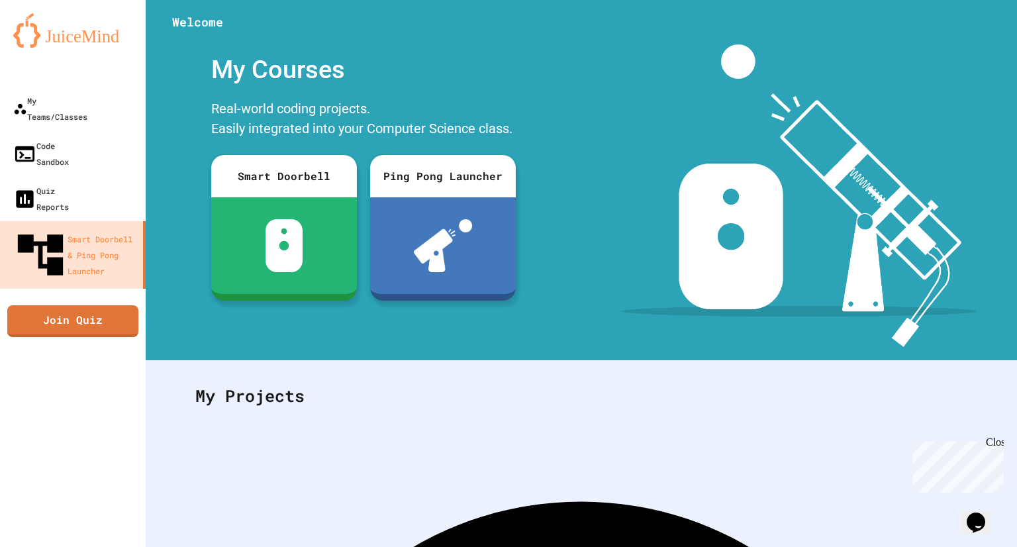
click at [705, 197] on img at bounding box center [799, 195] width 355 height 303
drag, startPoint x: 705, startPoint y: 197, endPoint x: 613, endPoint y: 435, distance: 254.7
click at [613, 435] on div "Welcome My Courses Real-world coding projects. Easily integrated into your Comp…" at bounding box center [582, 273] width 872 height 547
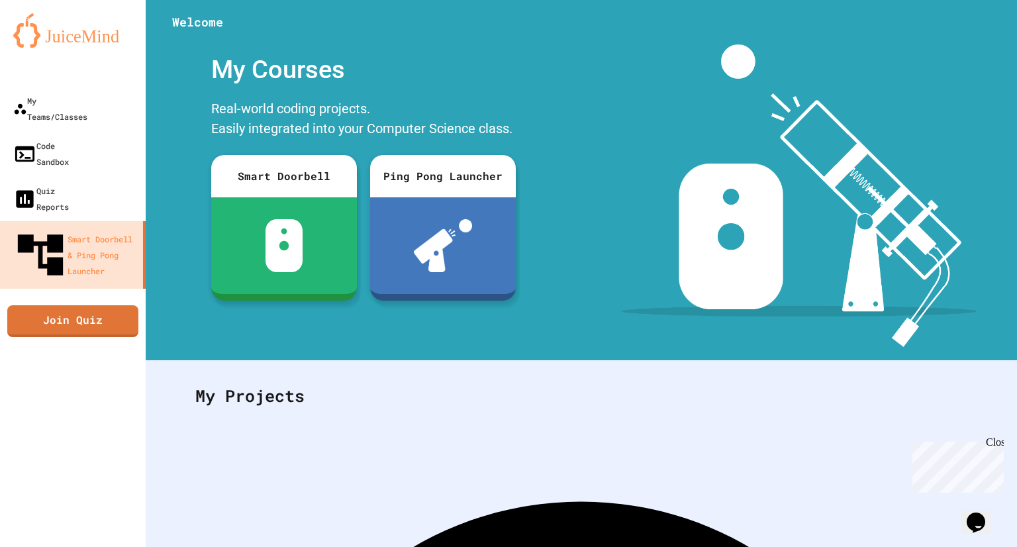
click at [585, 292] on div at bounding box center [800, 195] width 436 height 303
